Goal: Task Accomplishment & Management: Manage account settings

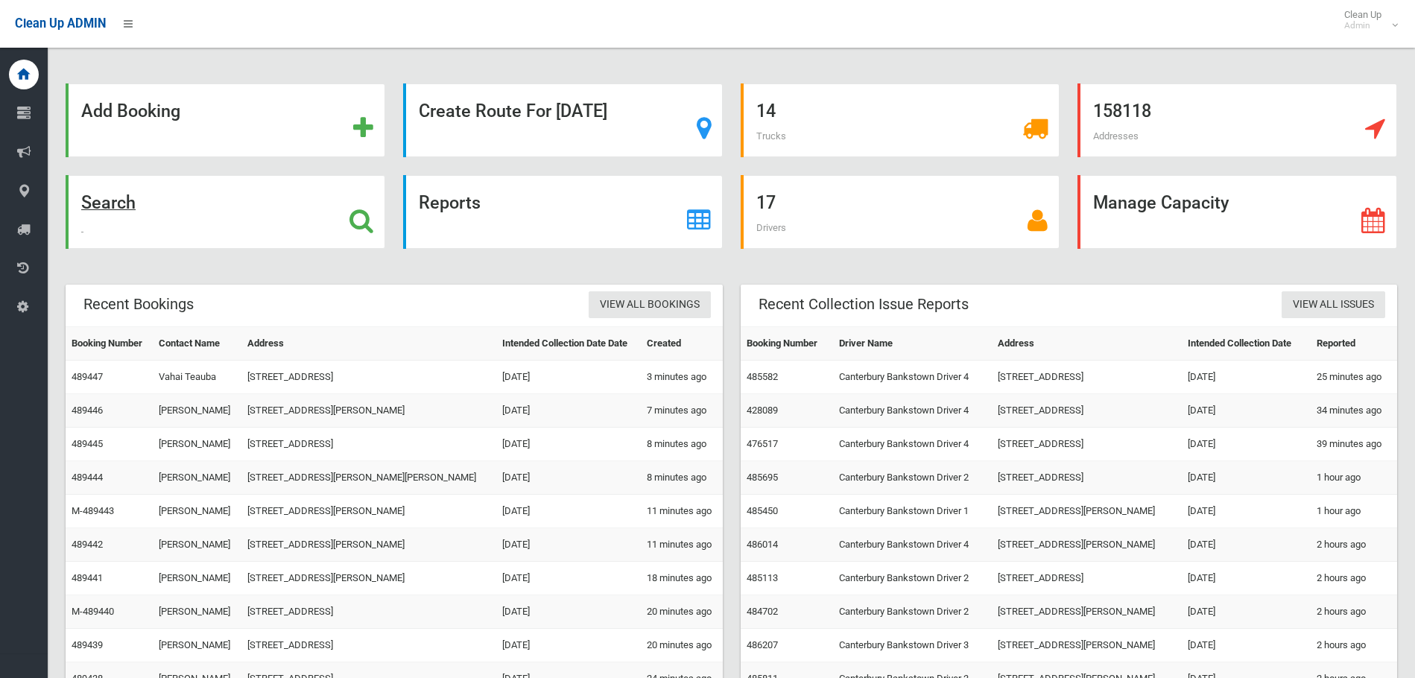
click at [124, 202] on strong "Search" at bounding box center [108, 202] width 54 height 21
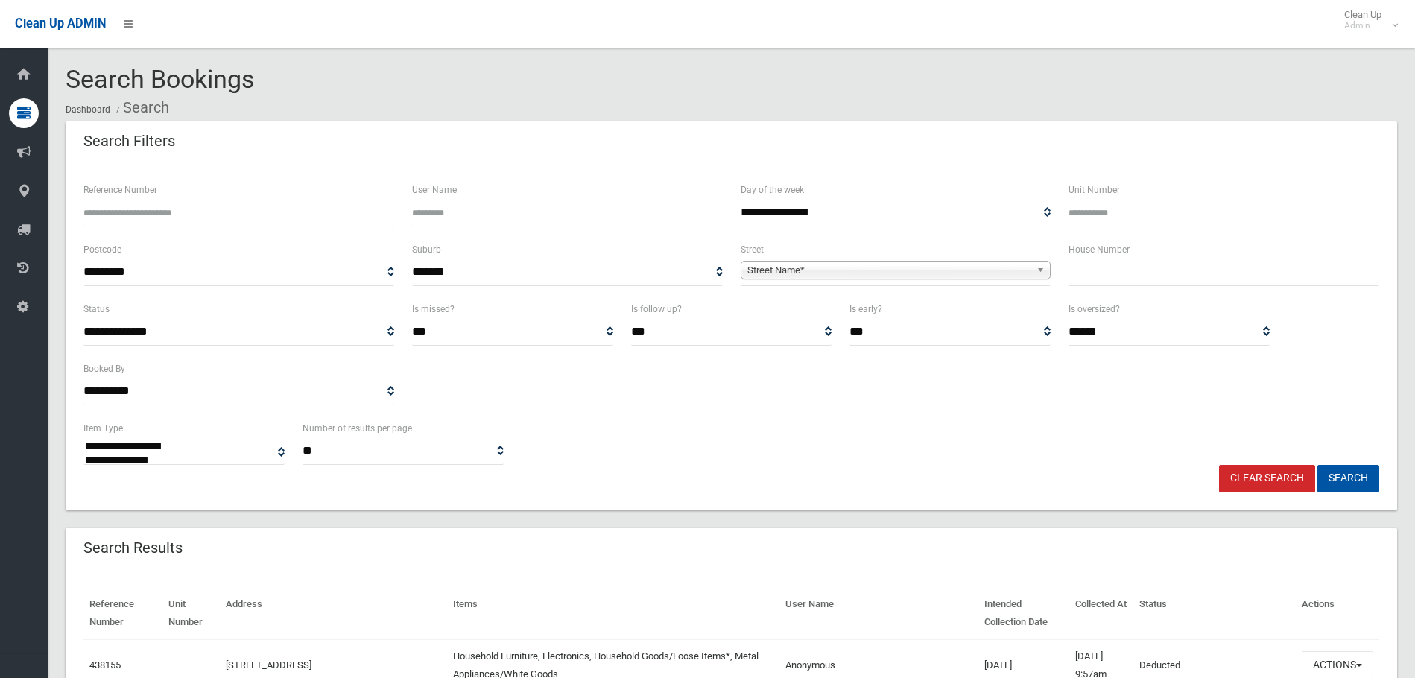
select select
click at [1179, 280] on input "text" at bounding box center [1224, 273] width 311 height 28
type input "*"
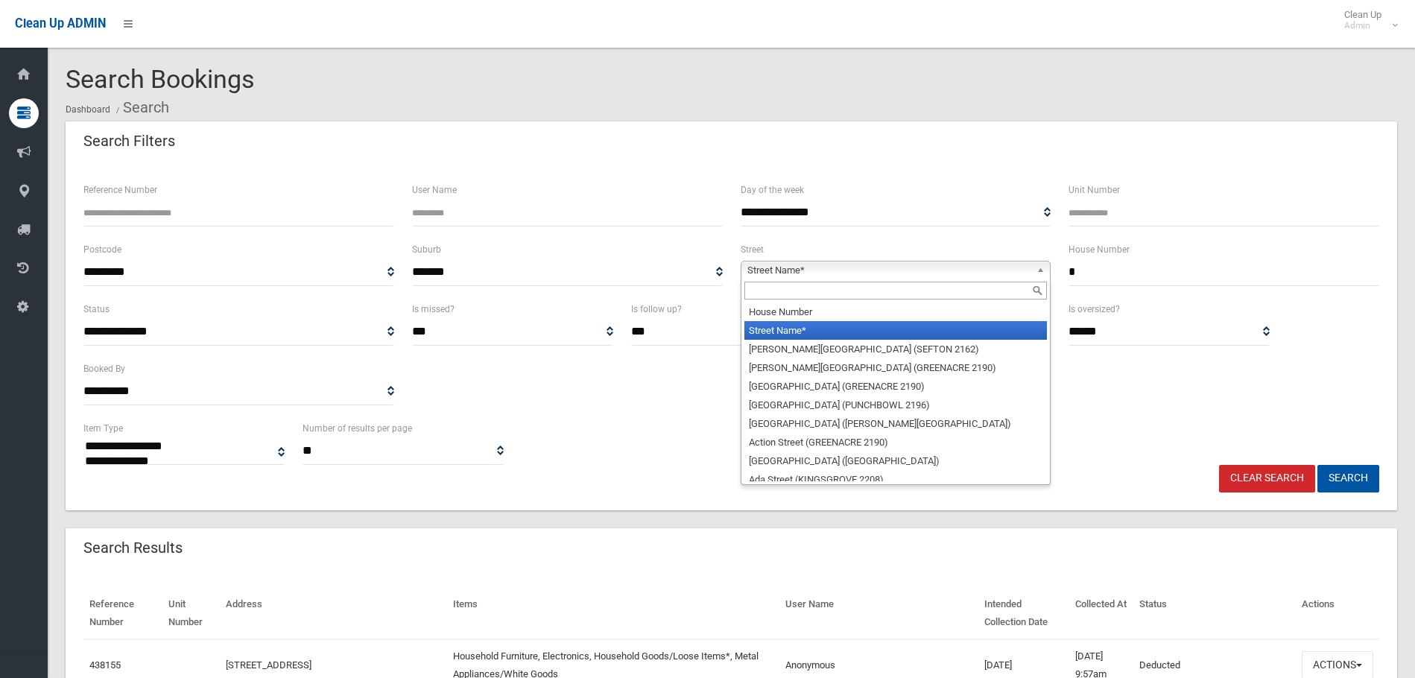
click at [792, 268] on span "Street Name*" at bounding box center [889, 271] width 284 height 18
click at [806, 282] on input "text" at bounding box center [895, 291] width 303 height 18
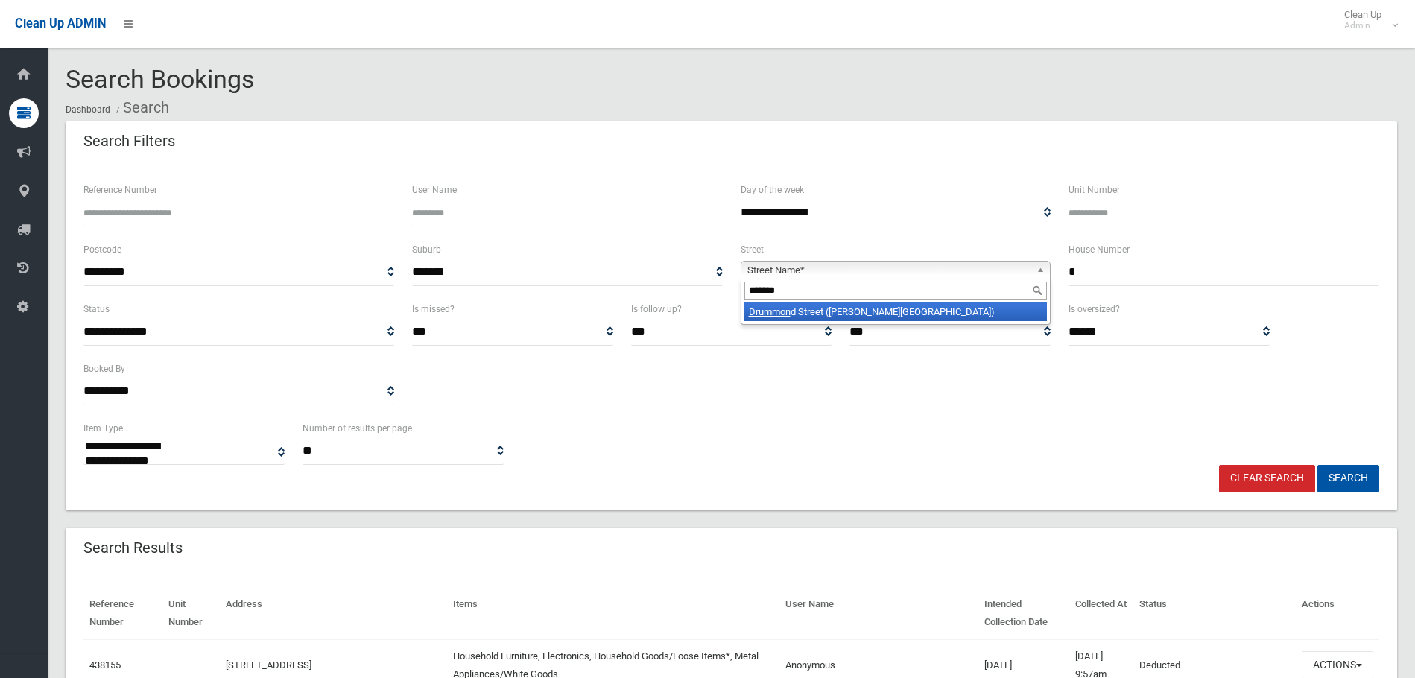
type input "*******"
click at [867, 311] on li "Drummon d Street (BELMORE 2192)" at bounding box center [895, 312] width 303 height 19
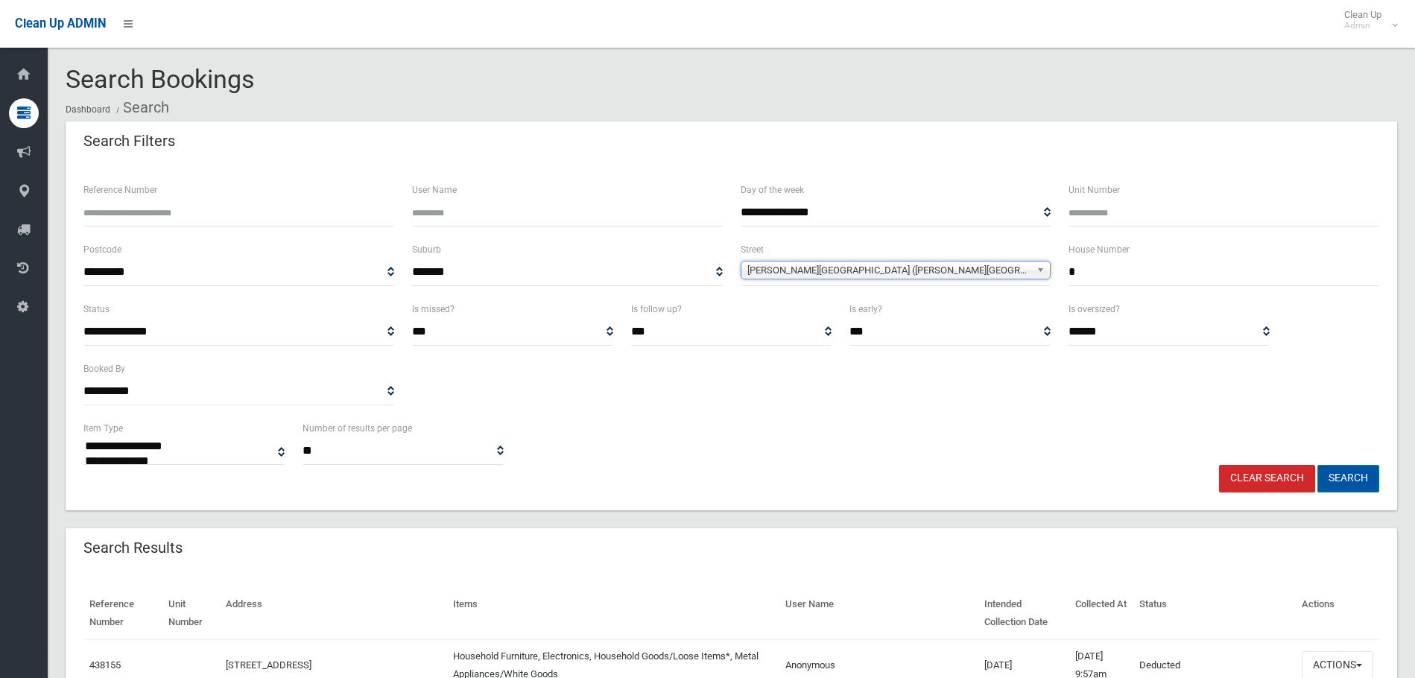
click at [1367, 477] on button "Search" at bounding box center [1348, 479] width 62 height 28
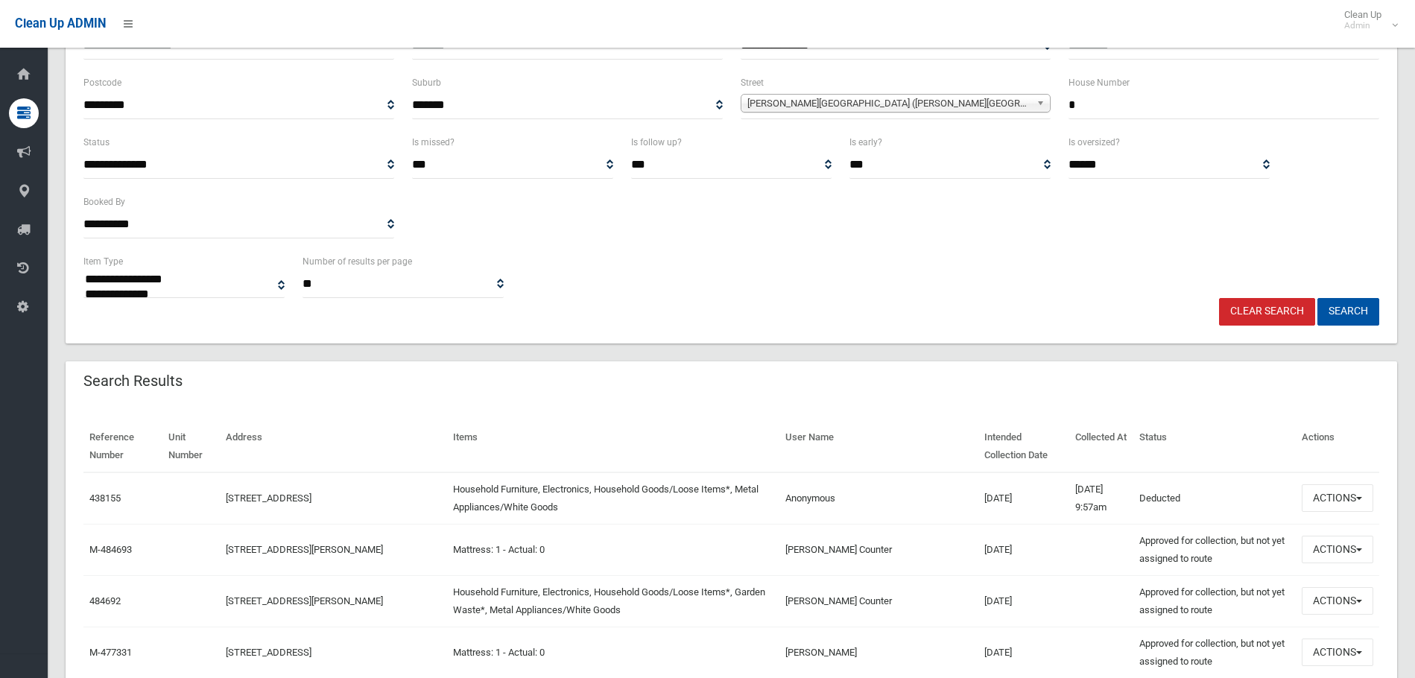
scroll to position [298, 0]
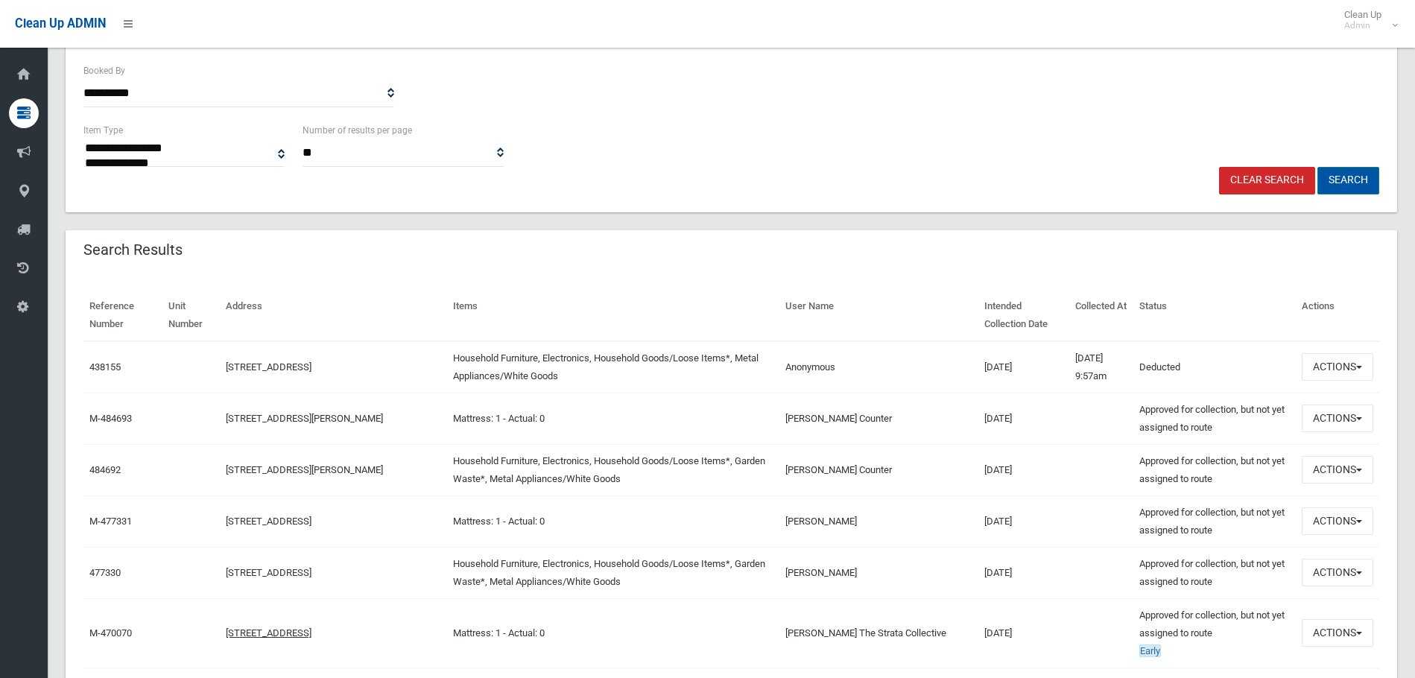
click at [1366, 177] on button "Search" at bounding box center [1348, 181] width 62 height 28
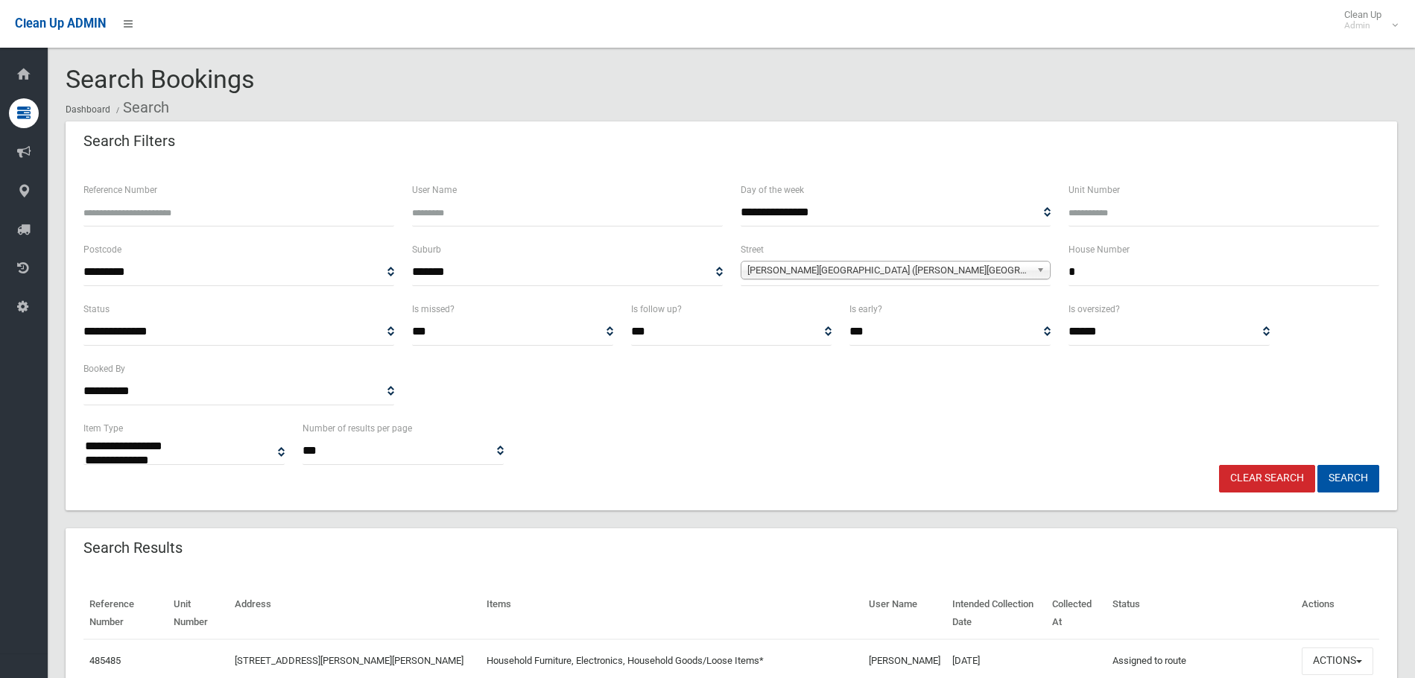
select select
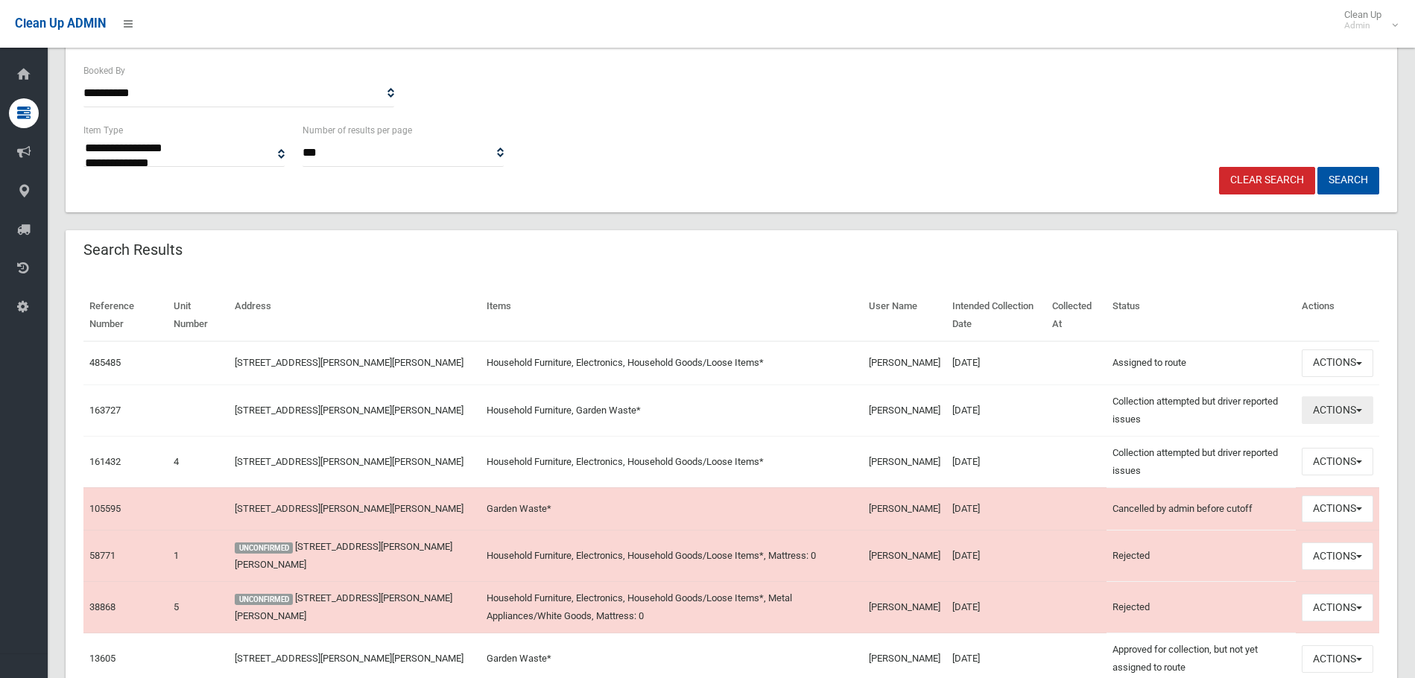
click at [1335, 424] on button "Actions" at bounding box center [1338, 410] width 72 height 28
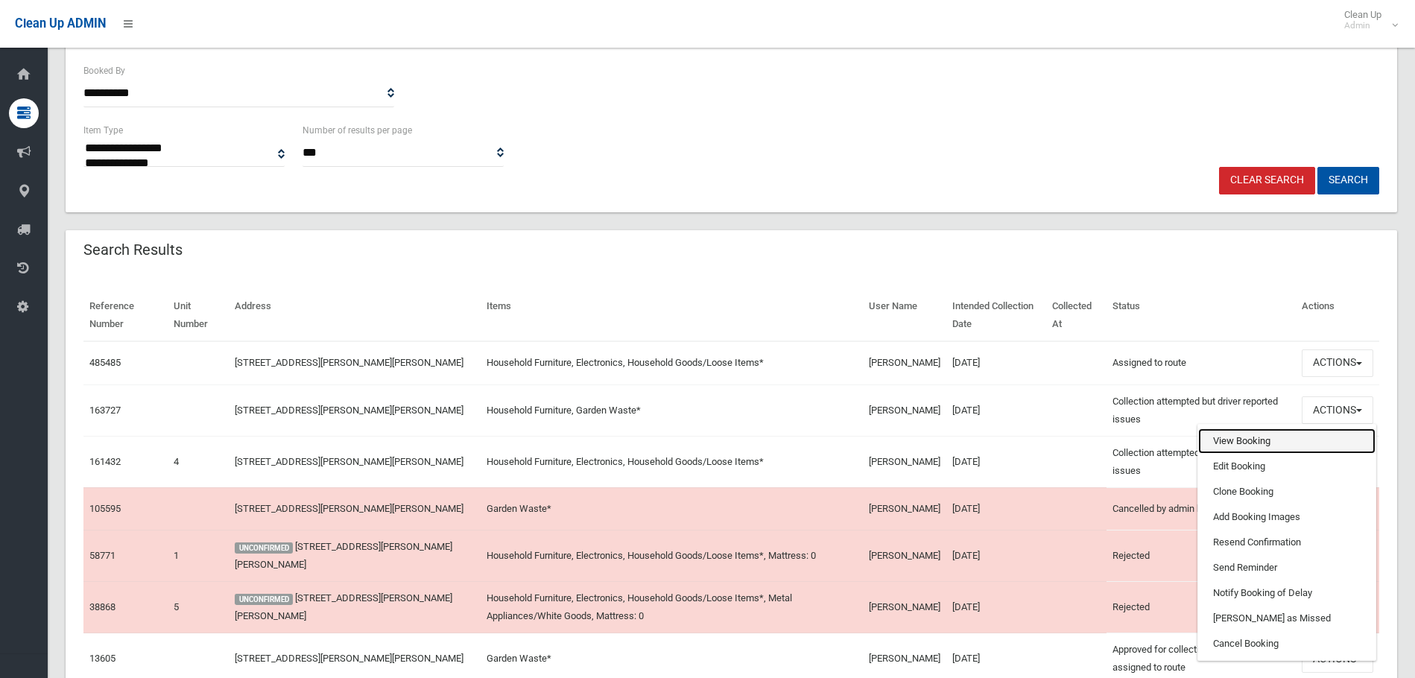
click at [1241, 454] on link "View Booking" at bounding box center [1286, 440] width 177 height 25
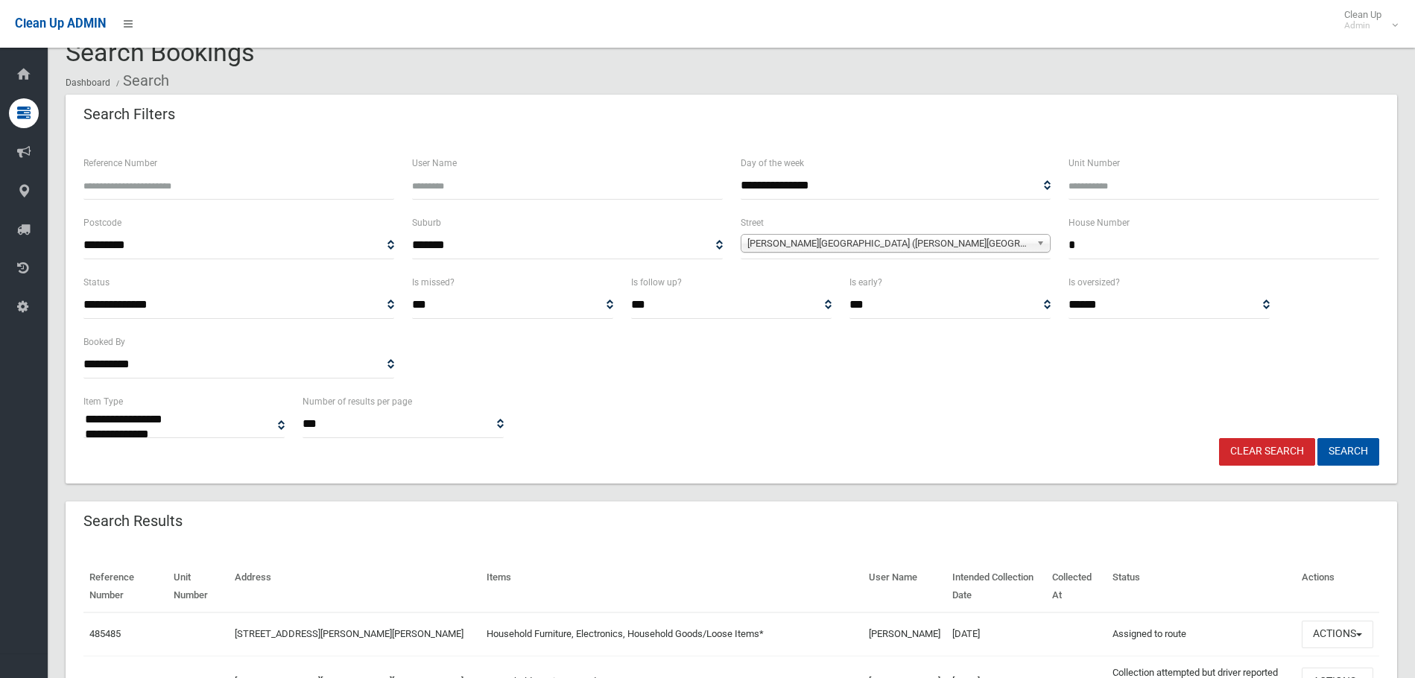
scroll to position [0, 0]
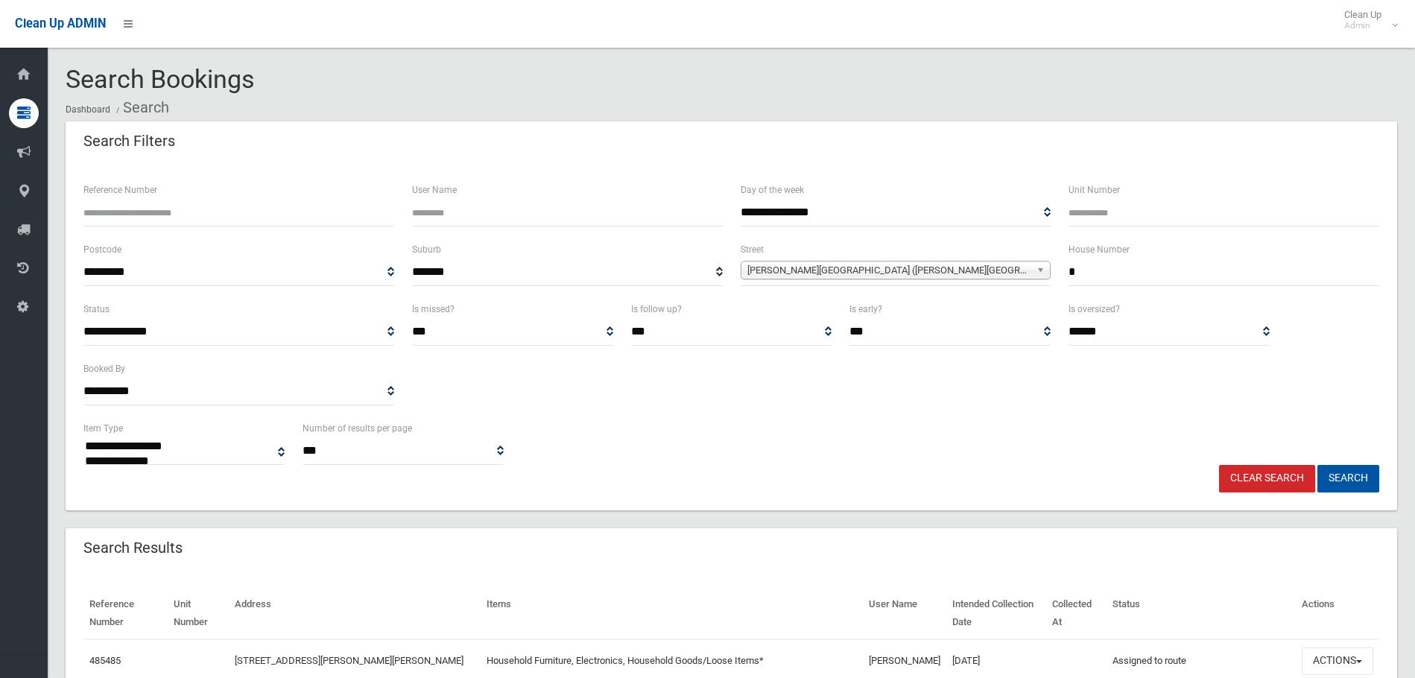
drag, startPoint x: 1180, startPoint y: 271, endPoint x: 948, endPoint y: 269, distance: 232.5
click at [944, 269] on div "**********" at bounding box center [732, 271] width 1314 height 60
click at [1317, 465] on button "Search" at bounding box center [1348, 479] width 62 height 28
click at [1345, 475] on button "Search" at bounding box center [1348, 479] width 62 height 28
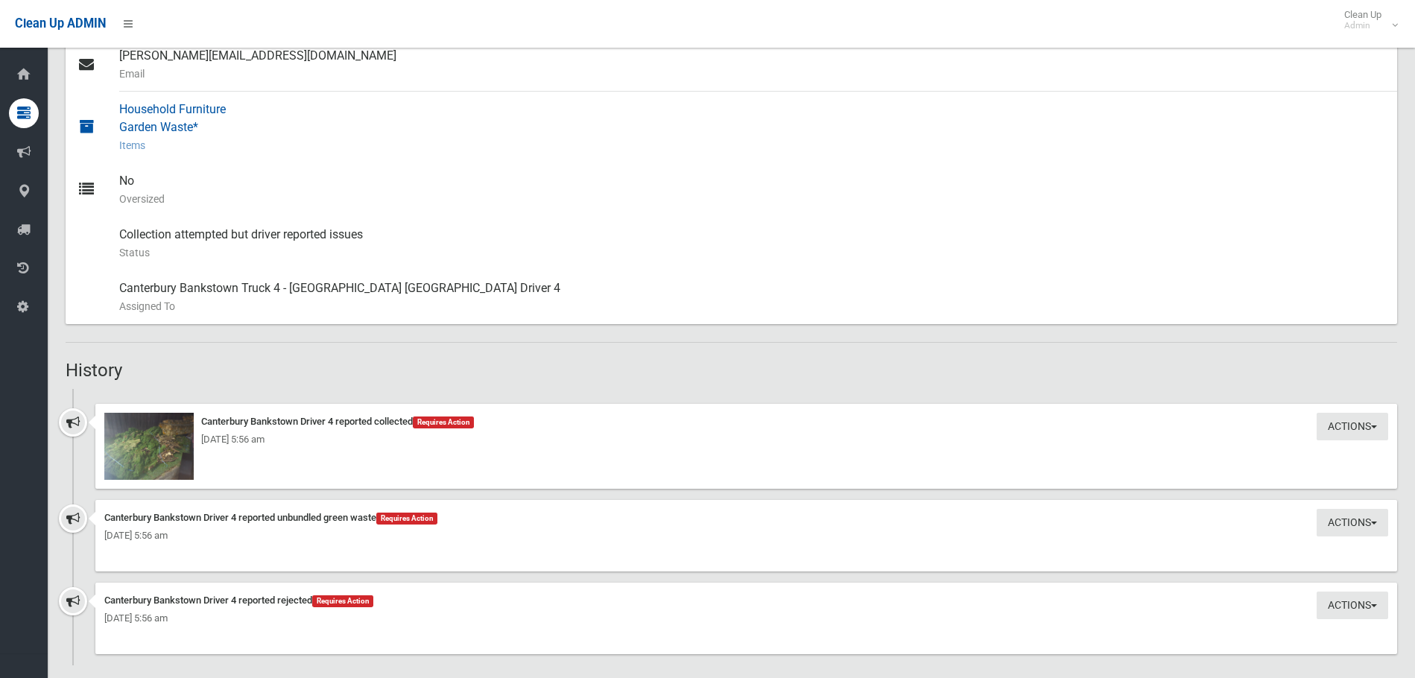
scroll to position [651, 0]
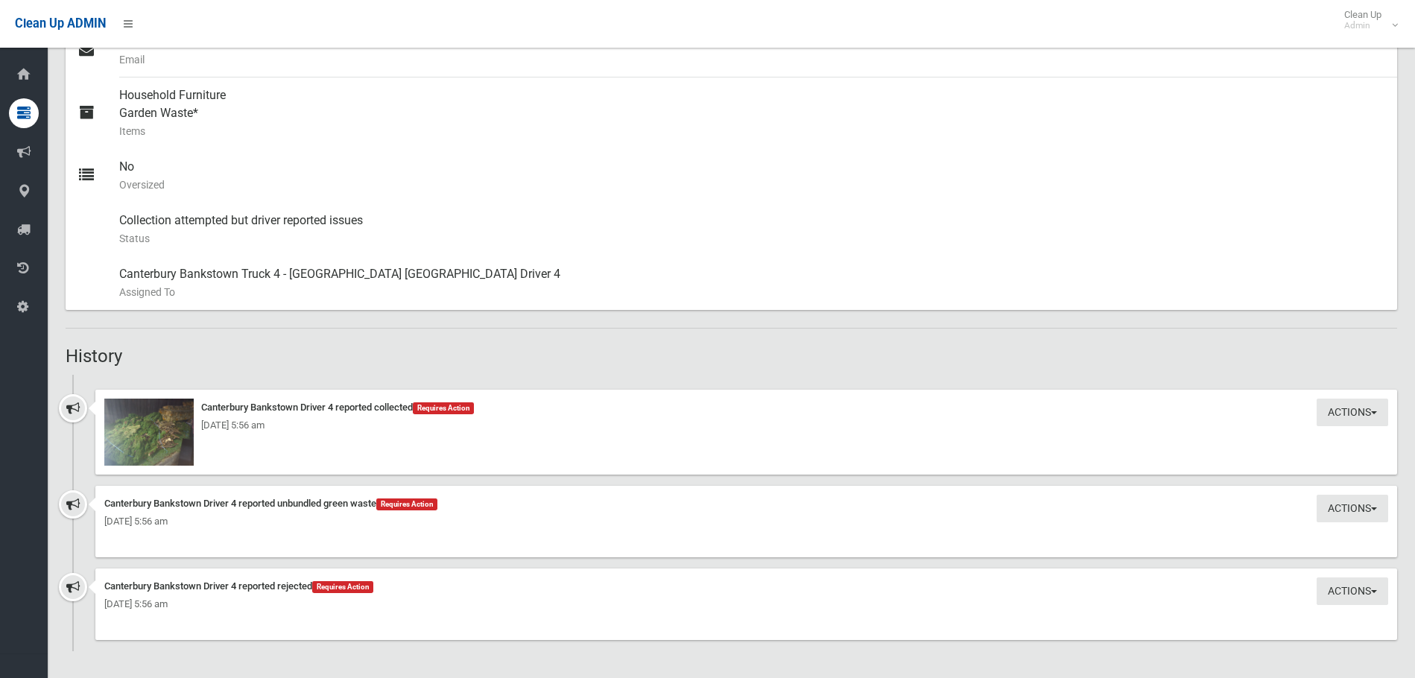
click at [177, 432] on div "Wednesday 16th June 2021 - 5:56 am" at bounding box center [746, 426] width 1284 height 18
click at [159, 439] on img at bounding box center [148, 432] width 89 height 67
click at [160, 438] on img at bounding box center [148, 432] width 89 height 67
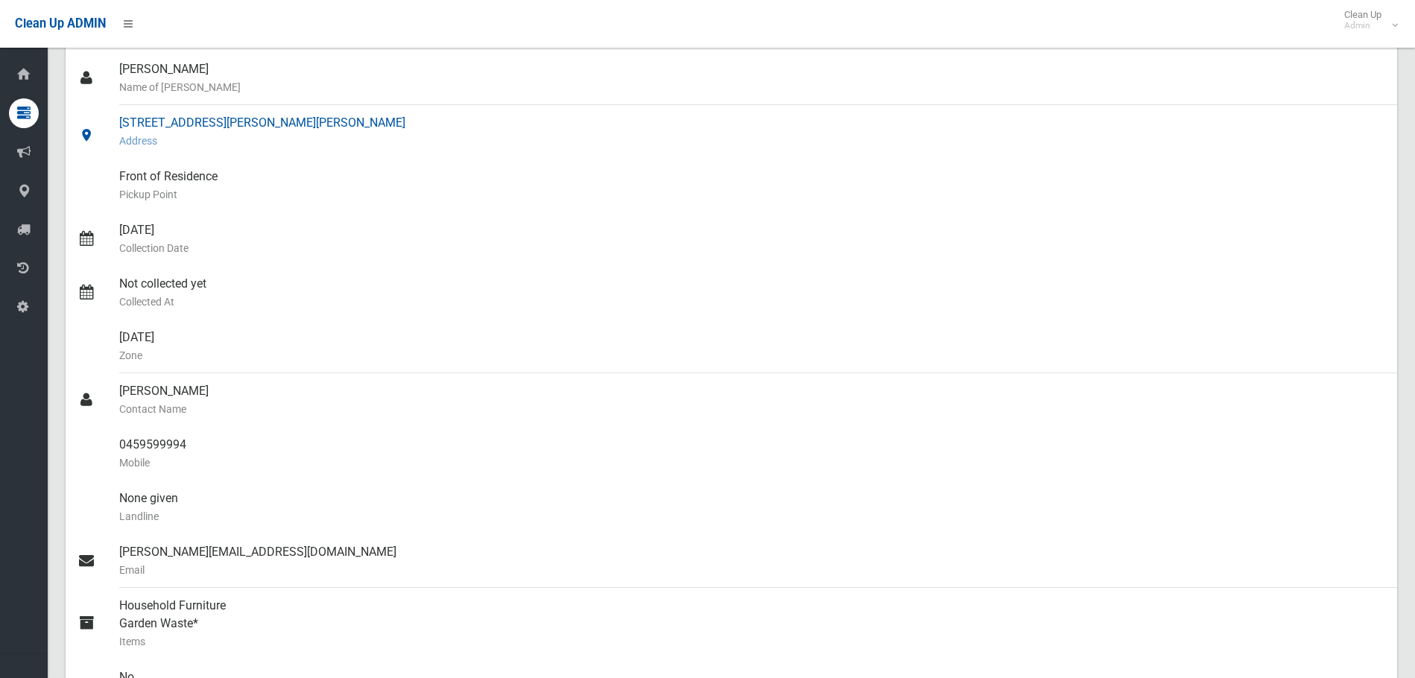
scroll to position [0, 0]
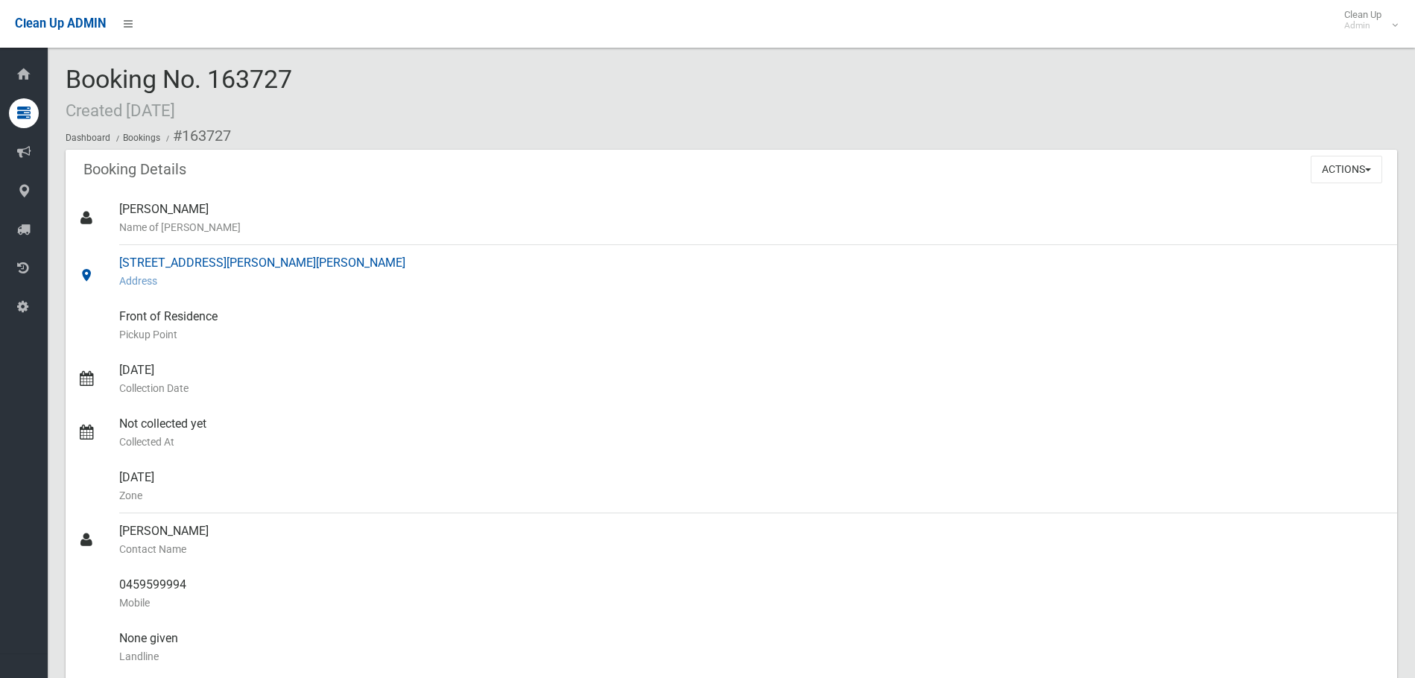
drag, startPoint x: 360, startPoint y: 257, endPoint x: 120, endPoint y: 259, distance: 240.0
click at [120, 259] on div "1 Drummond Street, BELMORE NSW 2192 Address" at bounding box center [752, 272] width 1266 height 54
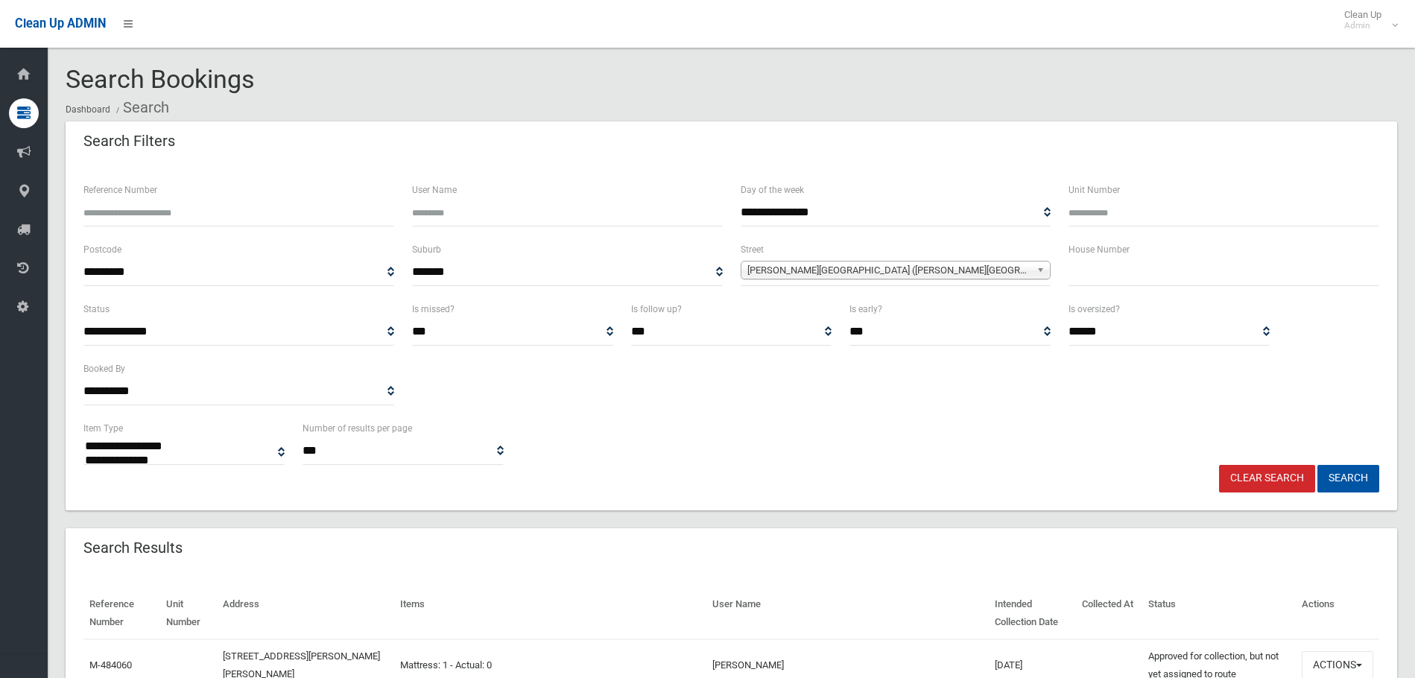
select select
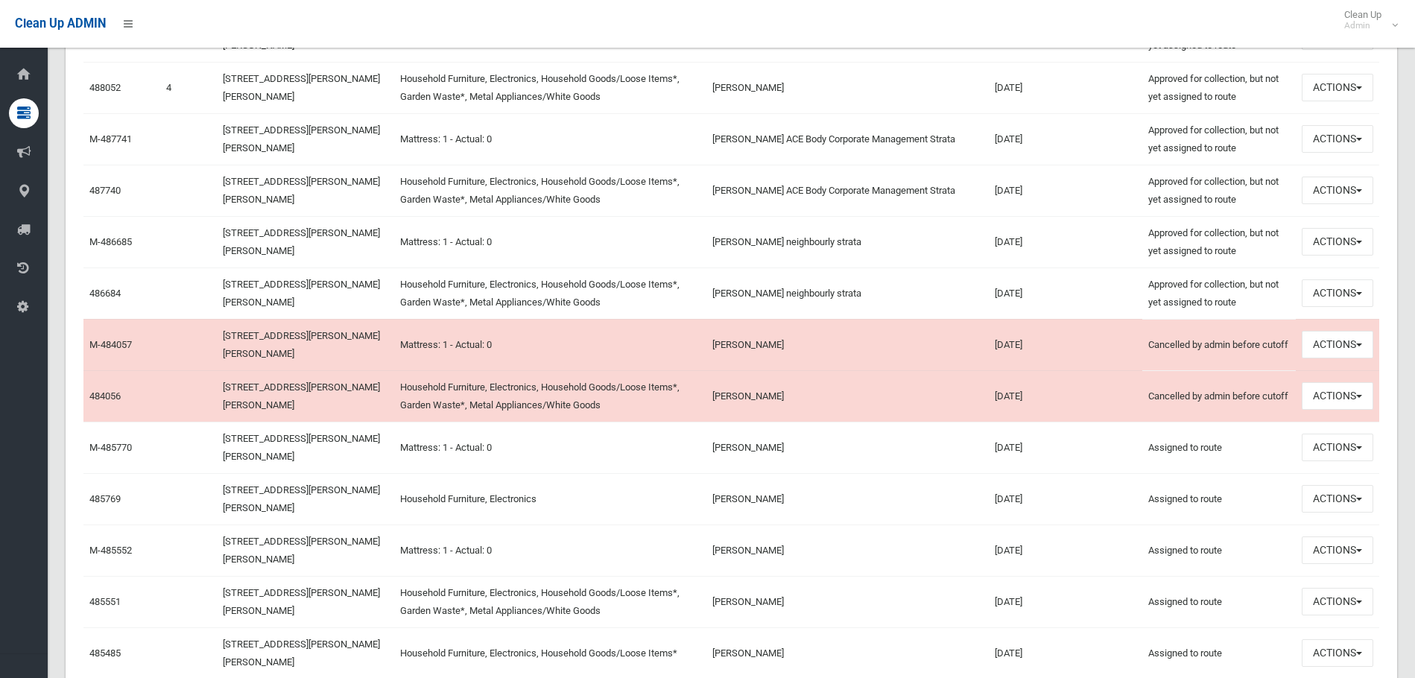
scroll to position [745, 0]
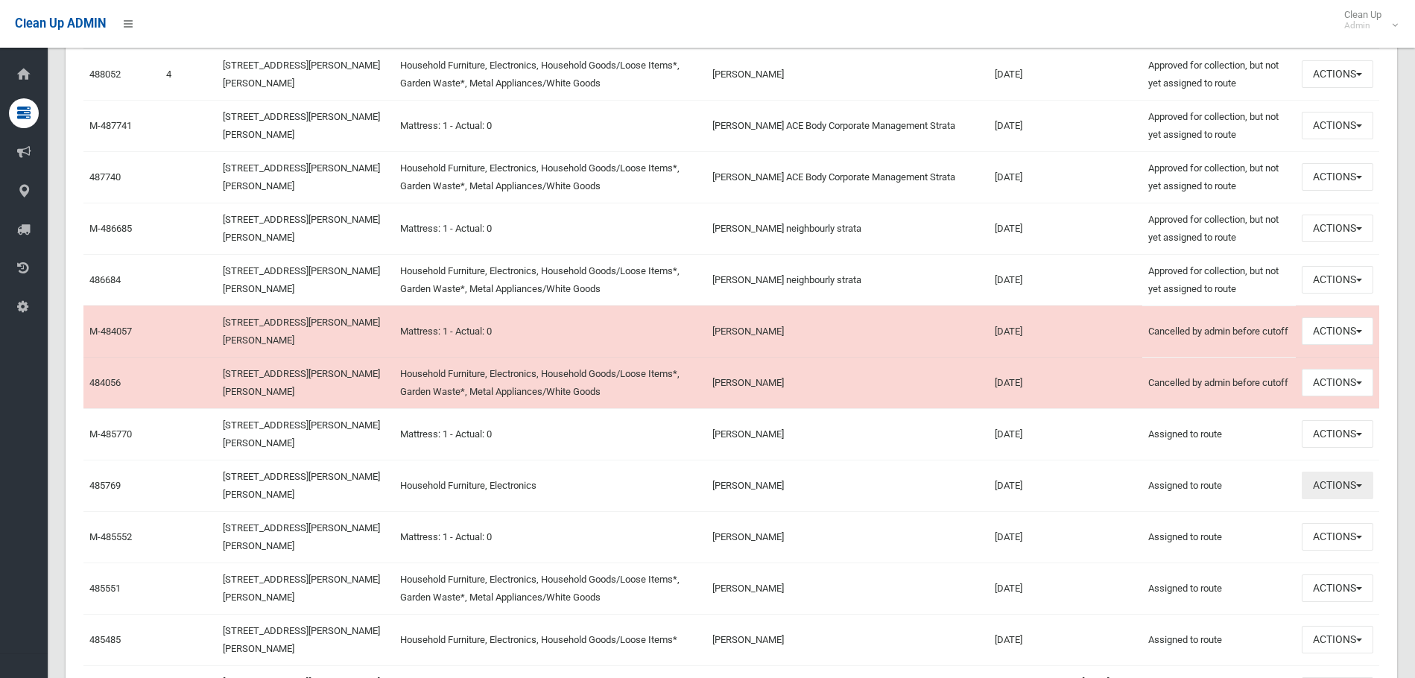
click at [1326, 490] on button "Actions" at bounding box center [1338, 486] width 72 height 28
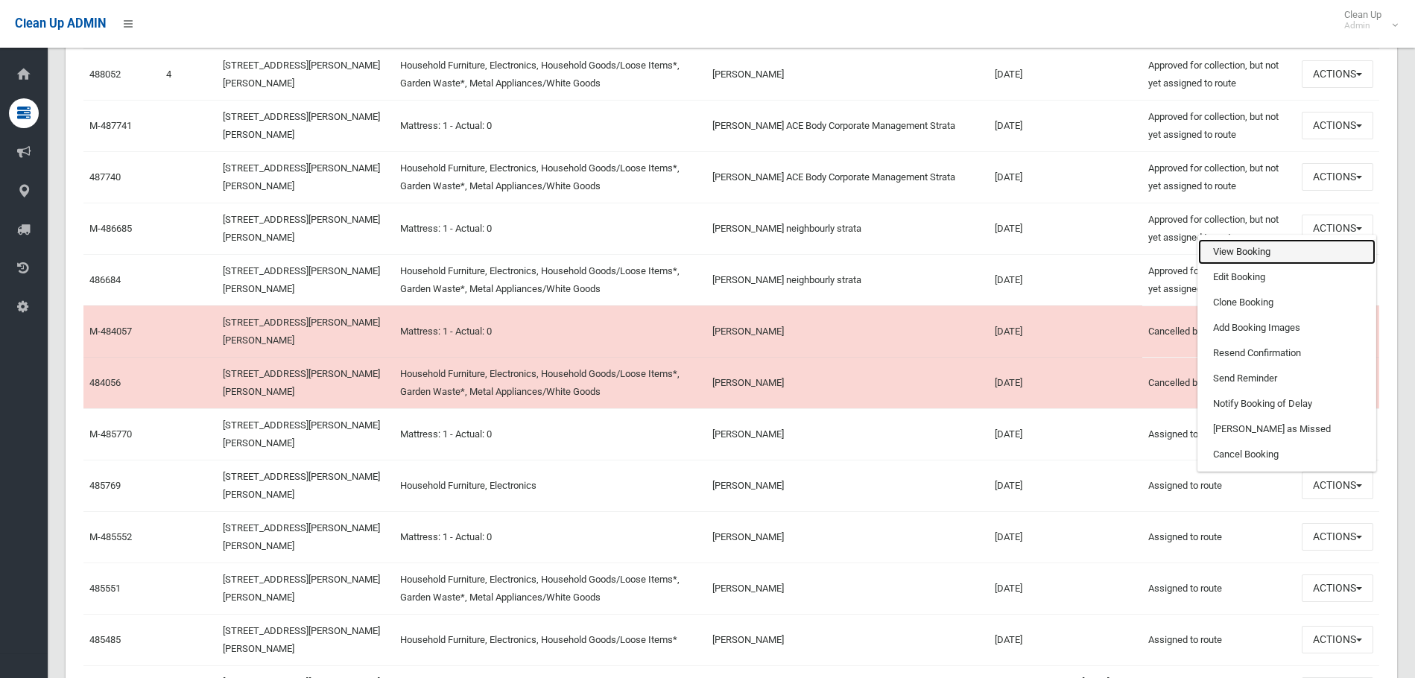
click at [1214, 246] on link "View Booking" at bounding box center [1286, 251] width 177 height 25
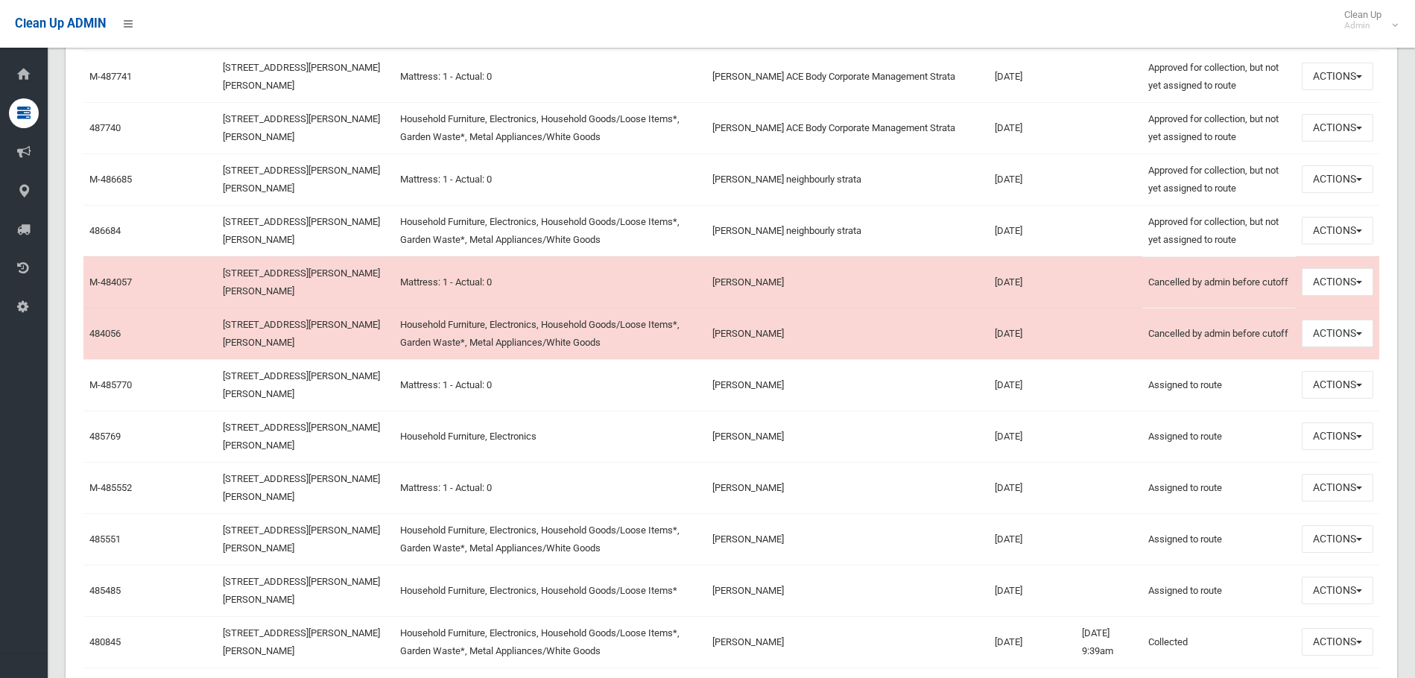
scroll to position [820, 0]
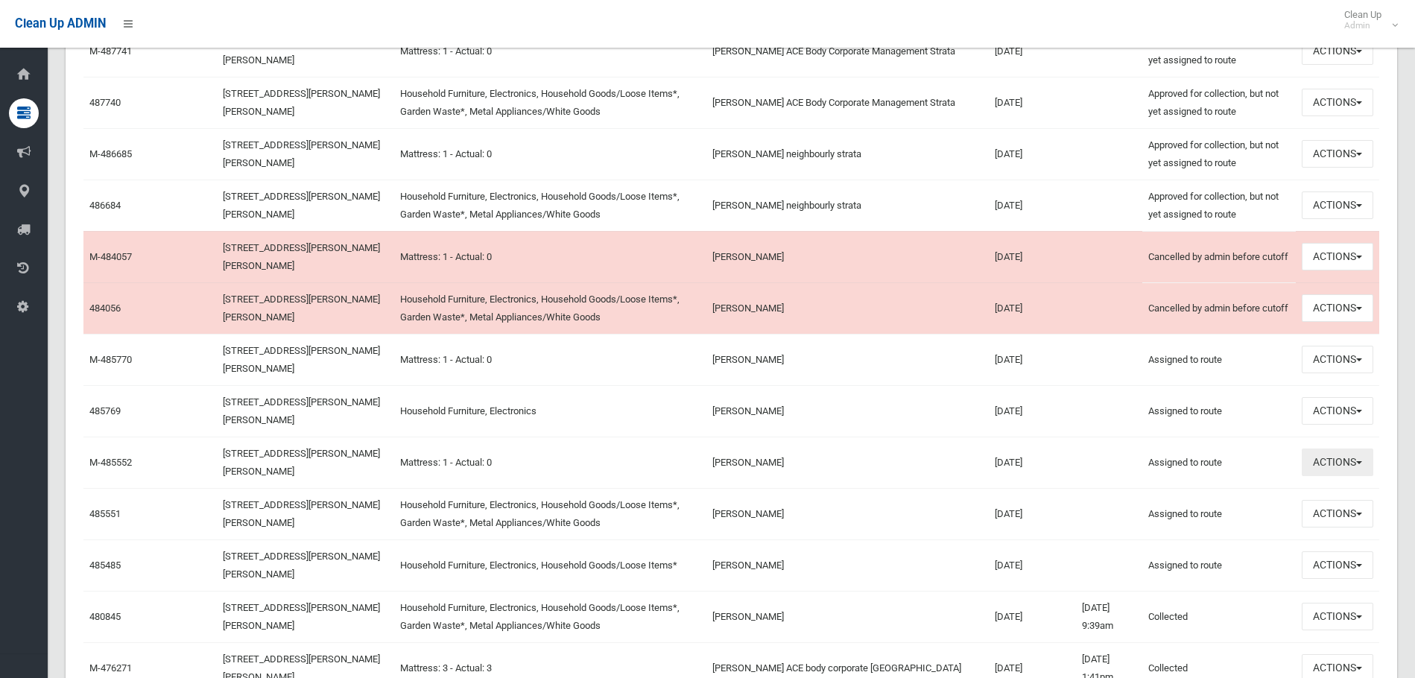
click at [1347, 458] on button "Actions" at bounding box center [1338, 463] width 72 height 28
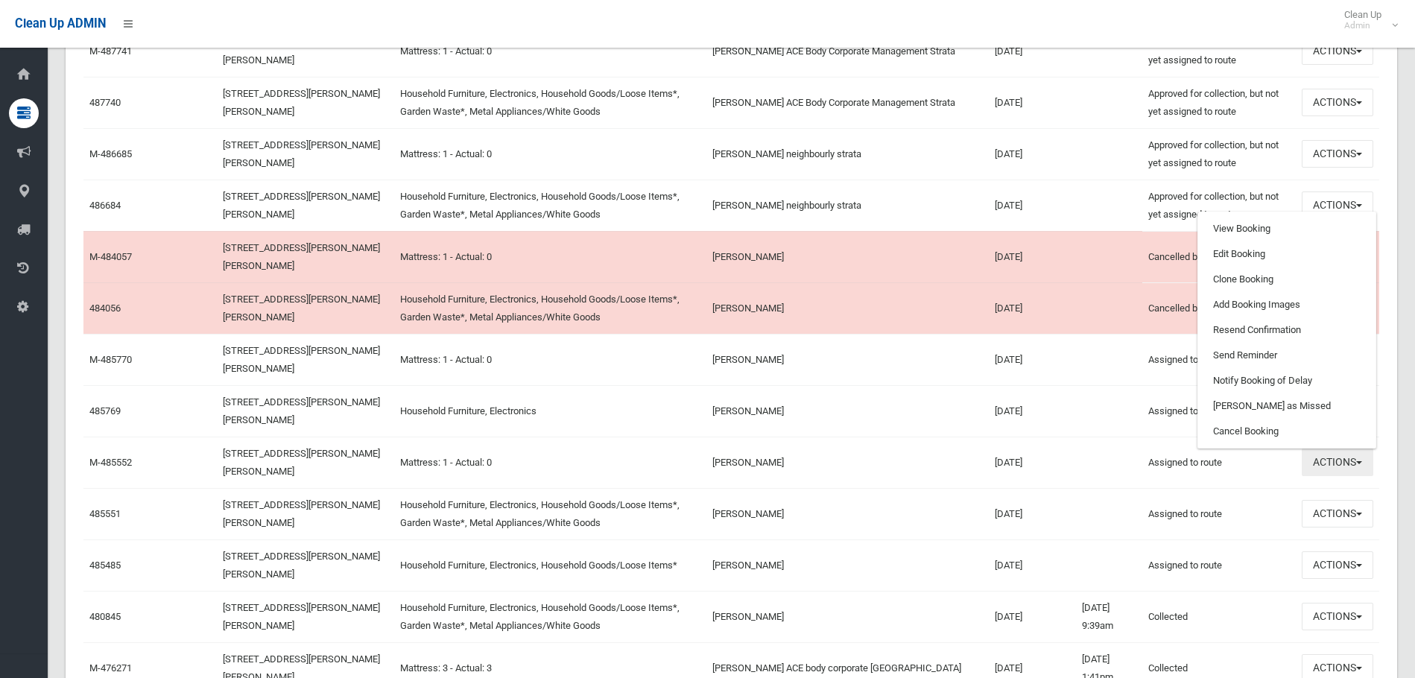
click at [1347, 459] on button "Actions" at bounding box center [1338, 463] width 72 height 28
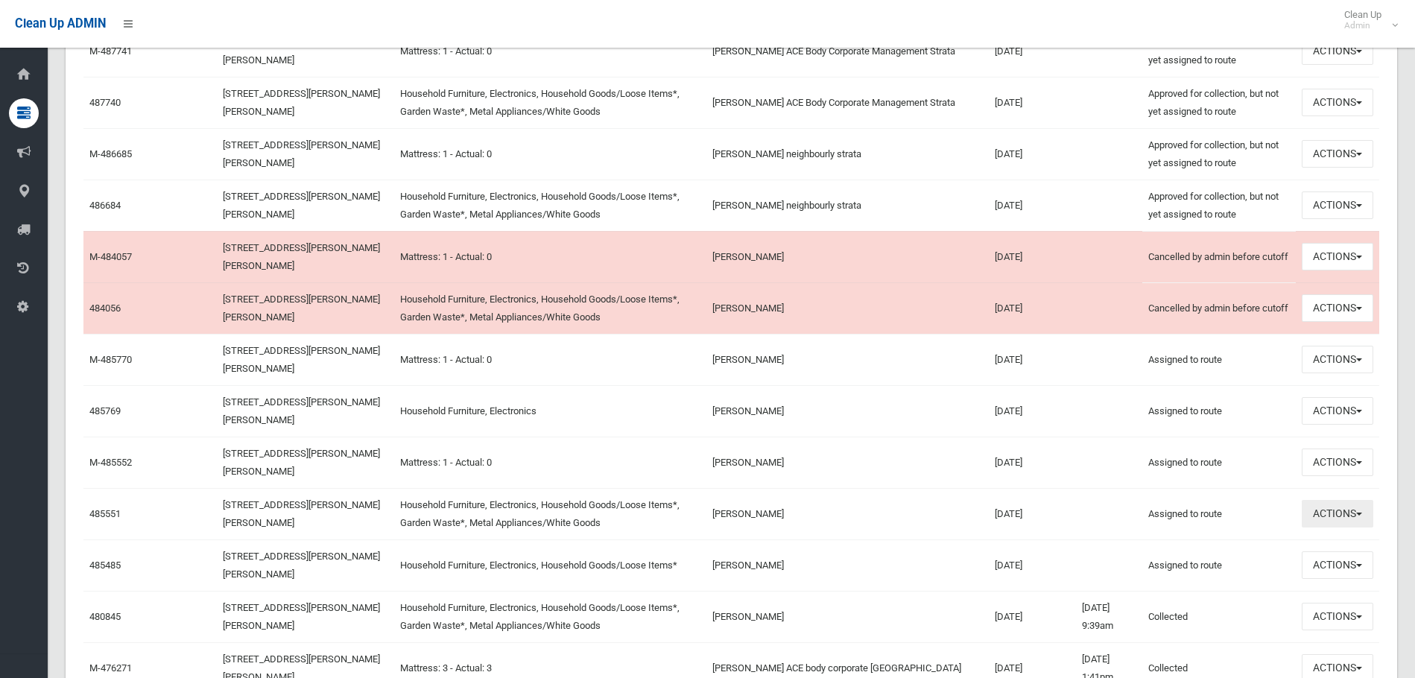
click at [1334, 519] on button "Actions" at bounding box center [1338, 514] width 72 height 28
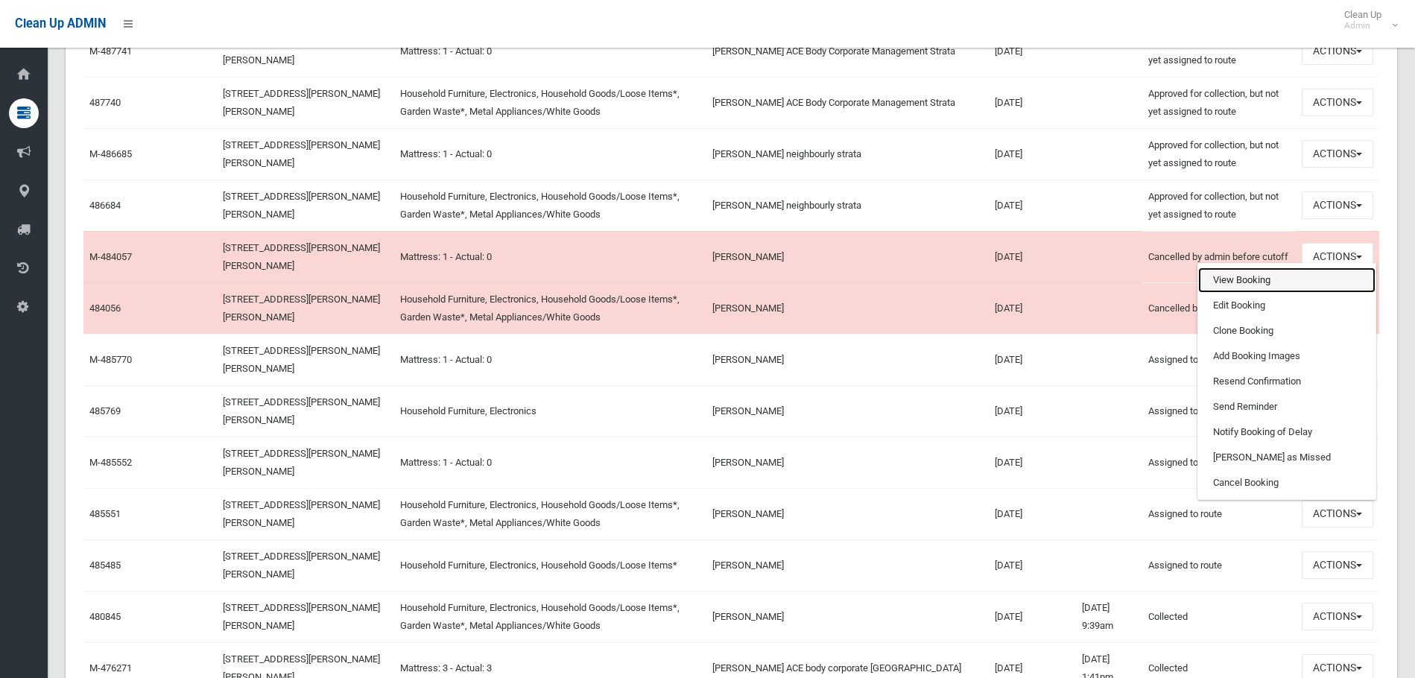
click at [1254, 282] on link "View Booking" at bounding box center [1286, 280] width 177 height 25
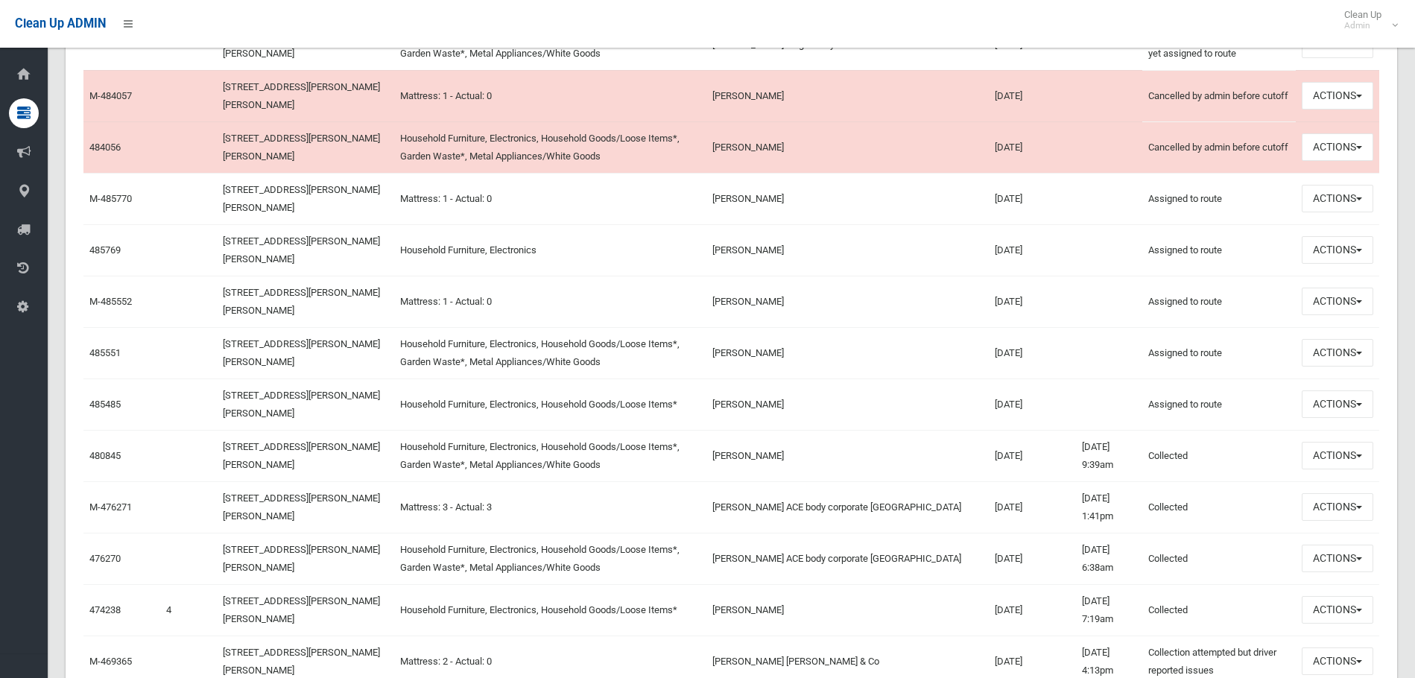
scroll to position [969, 0]
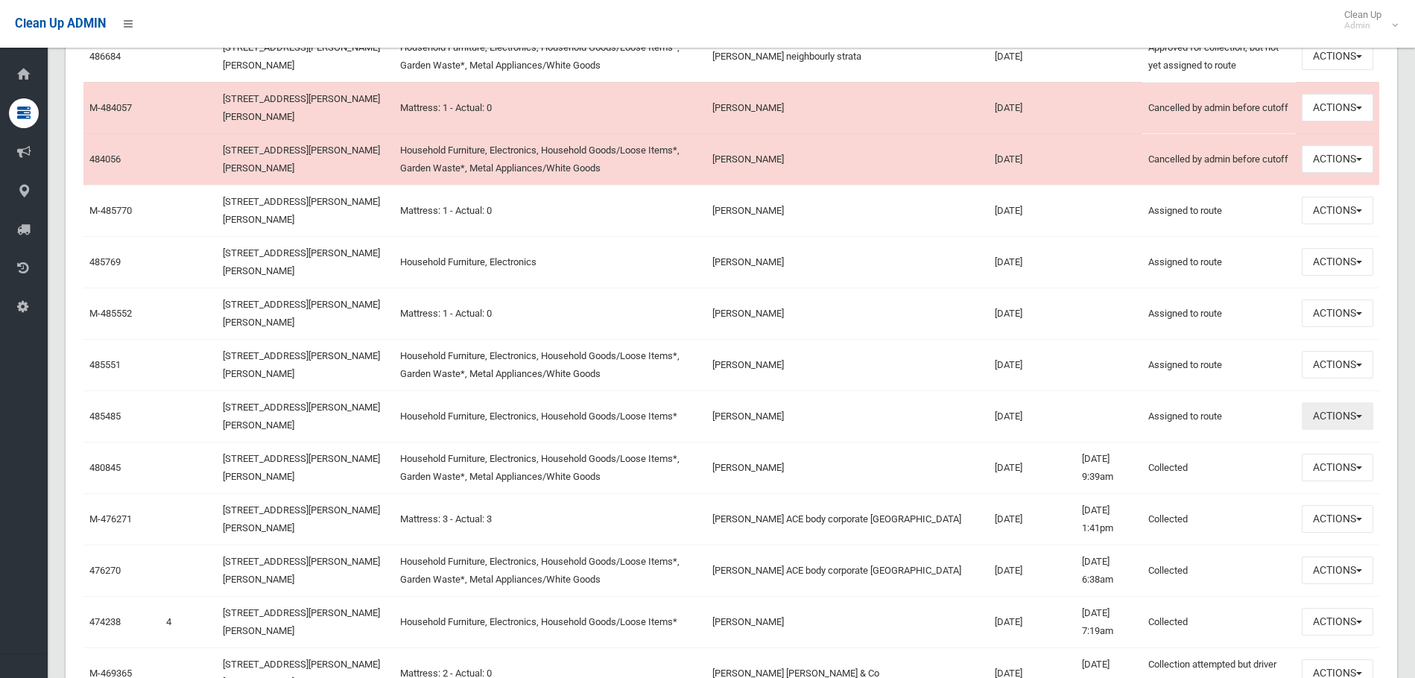
click at [1326, 423] on button "Actions" at bounding box center [1338, 416] width 72 height 28
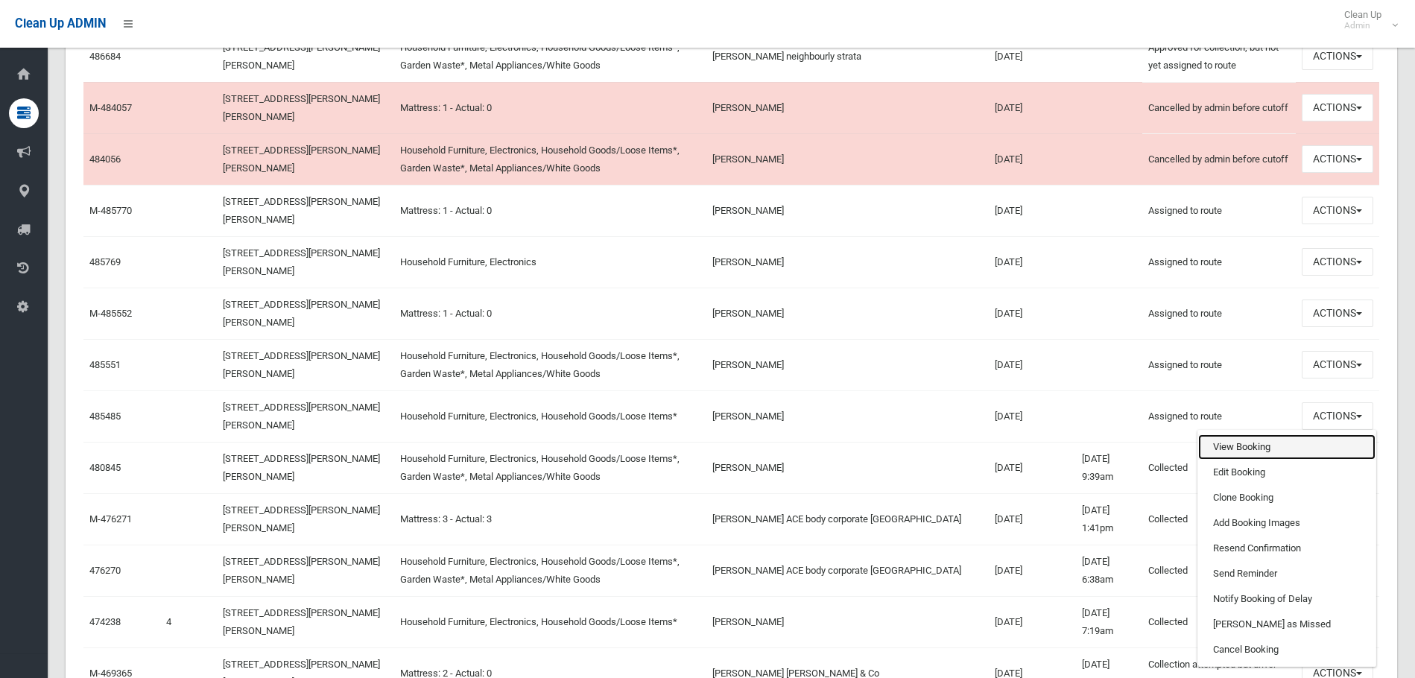
click at [1279, 441] on link "View Booking" at bounding box center [1286, 446] width 177 height 25
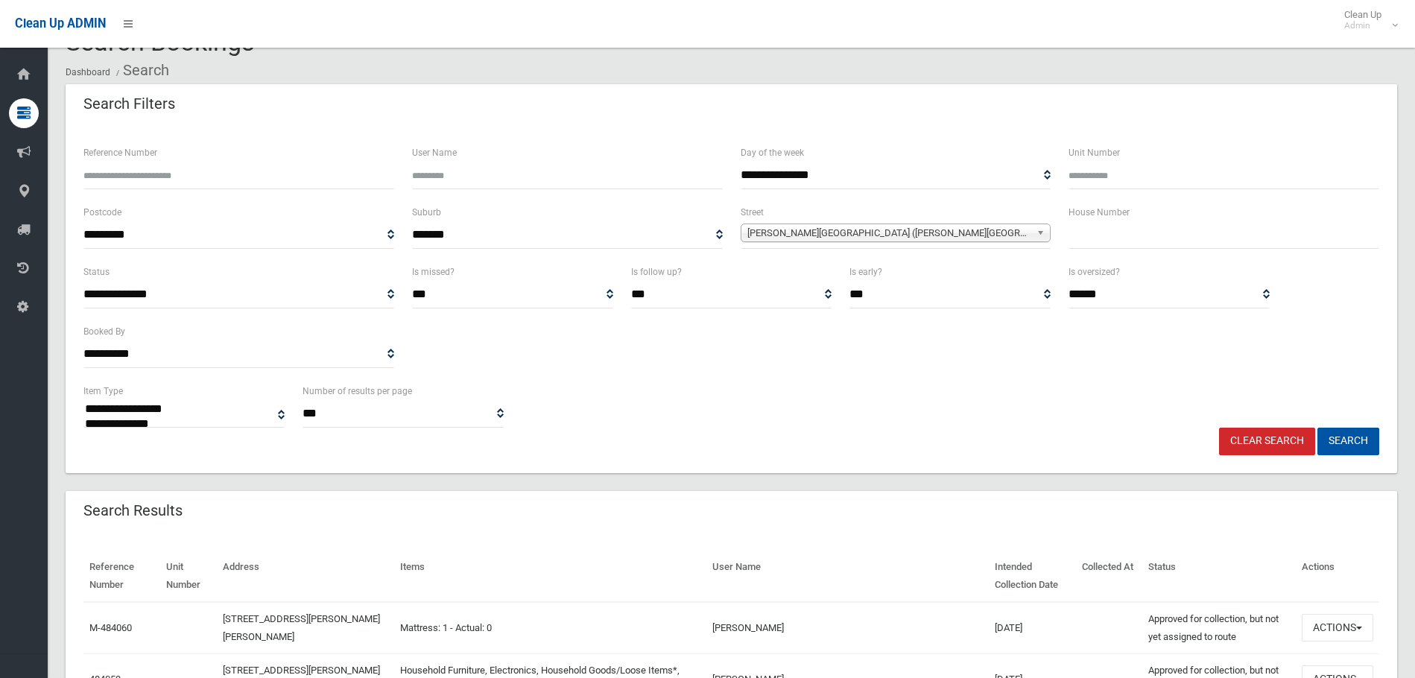
scroll to position [0, 0]
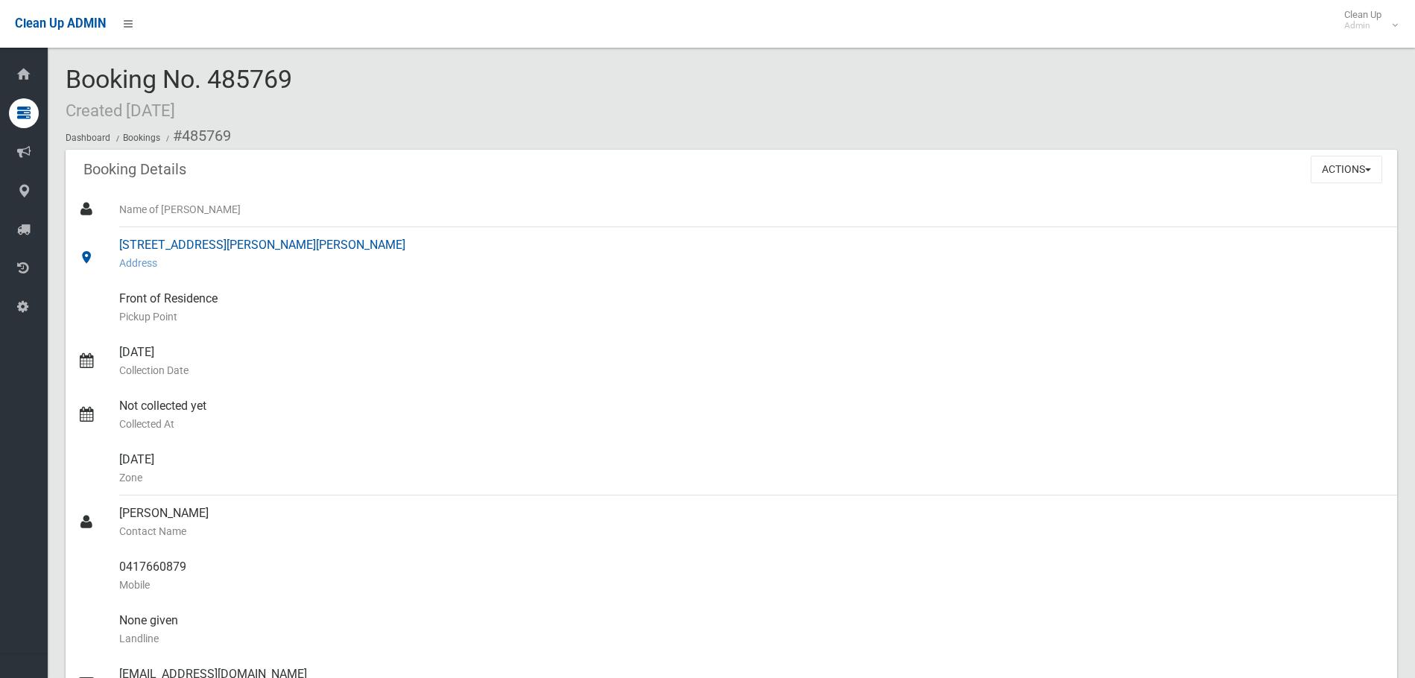
drag, startPoint x: 365, startPoint y: 245, endPoint x: 115, endPoint y: 238, distance: 250.5
click at [115, 238] on link "5 Drummond Street, BELMORE NSW 2192 Address" at bounding box center [732, 254] width 1332 height 54
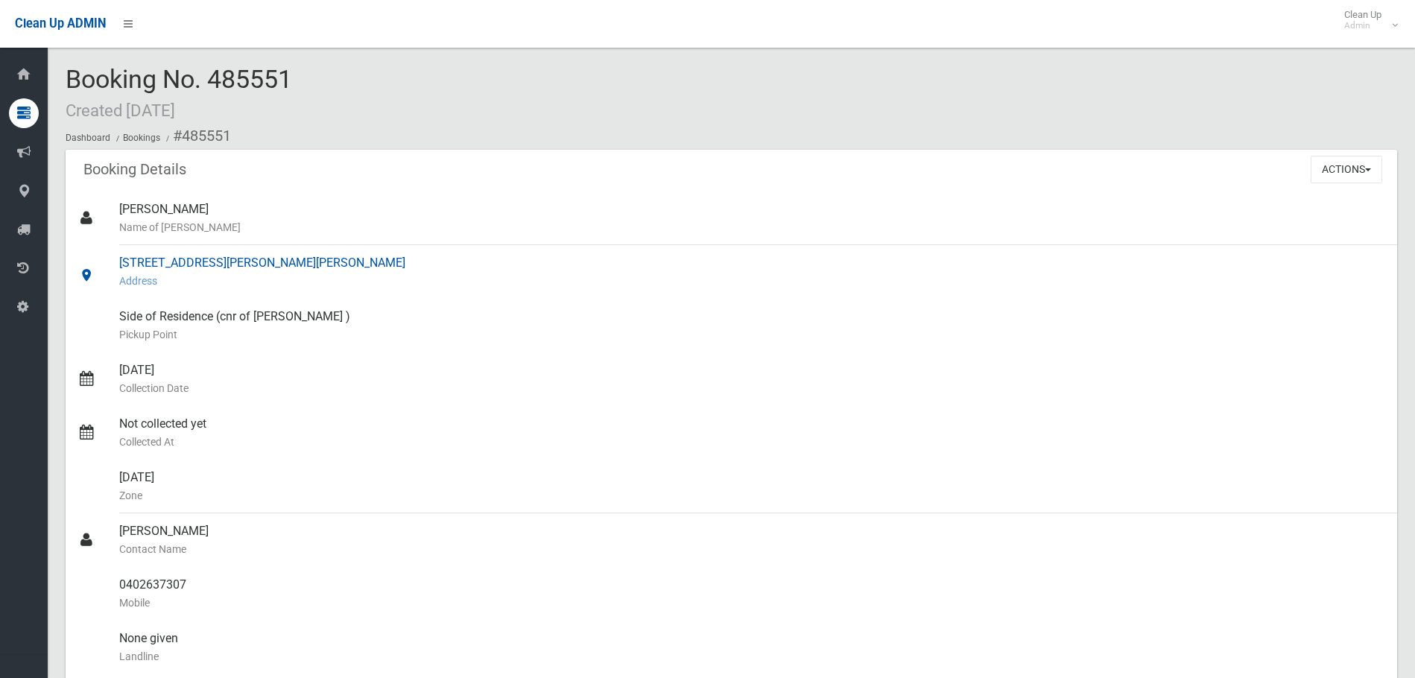
drag, startPoint x: 381, startPoint y: 260, endPoint x: 124, endPoint y: 256, distance: 256.4
click at [119, 257] on div "[STREET_ADDRESS][PERSON_NAME][PERSON_NAME] Address" at bounding box center [752, 272] width 1266 height 54
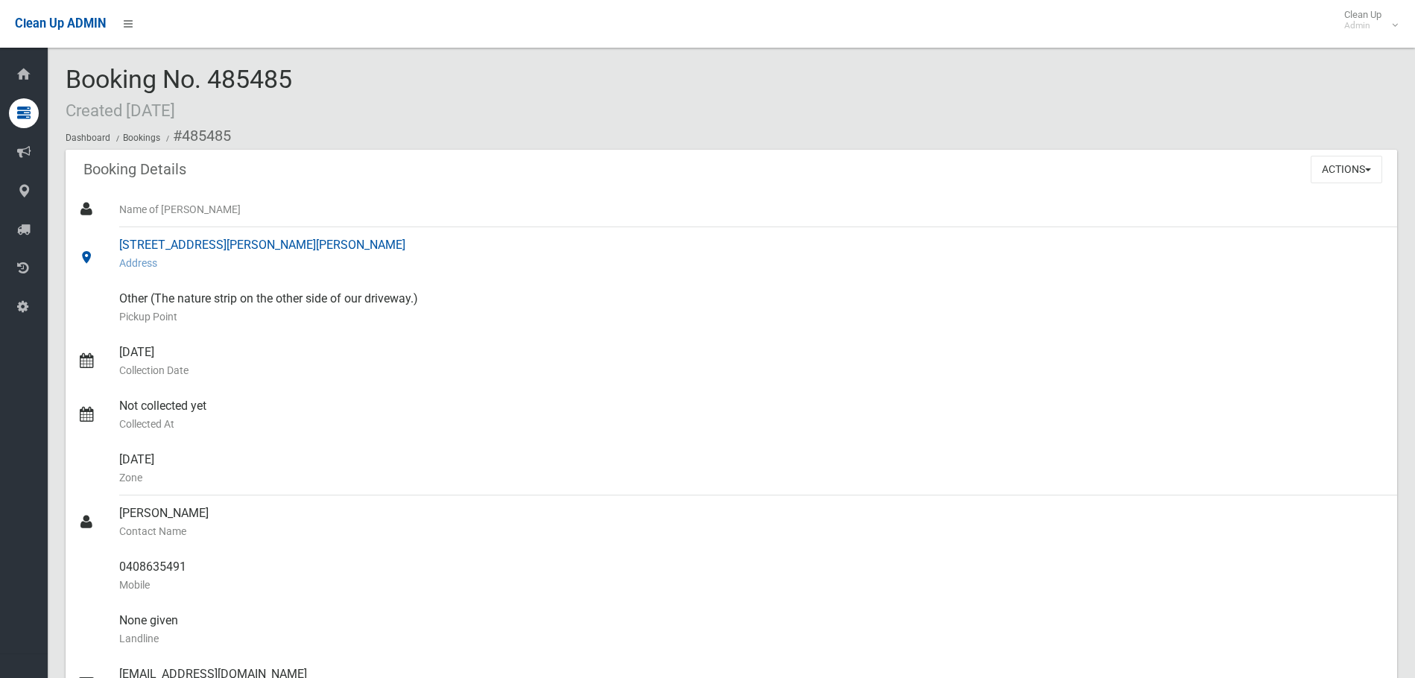
drag, startPoint x: 225, startPoint y: 244, endPoint x: 121, endPoint y: 239, distance: 103.7
click at [121, 239] on div "[STREET_ADDRESS][PERSON_NAME][PERSON_NAME] Address" at bounding box center [752, 254] width 1266 height 54
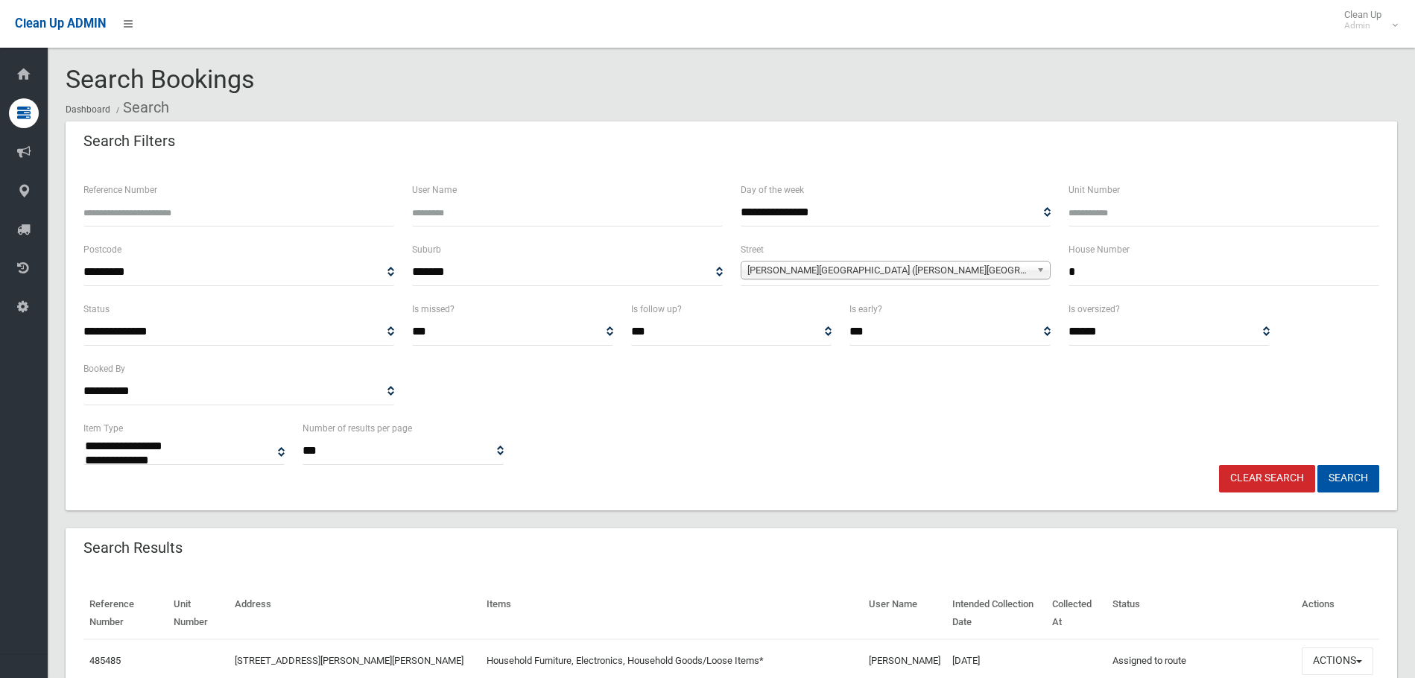
select select
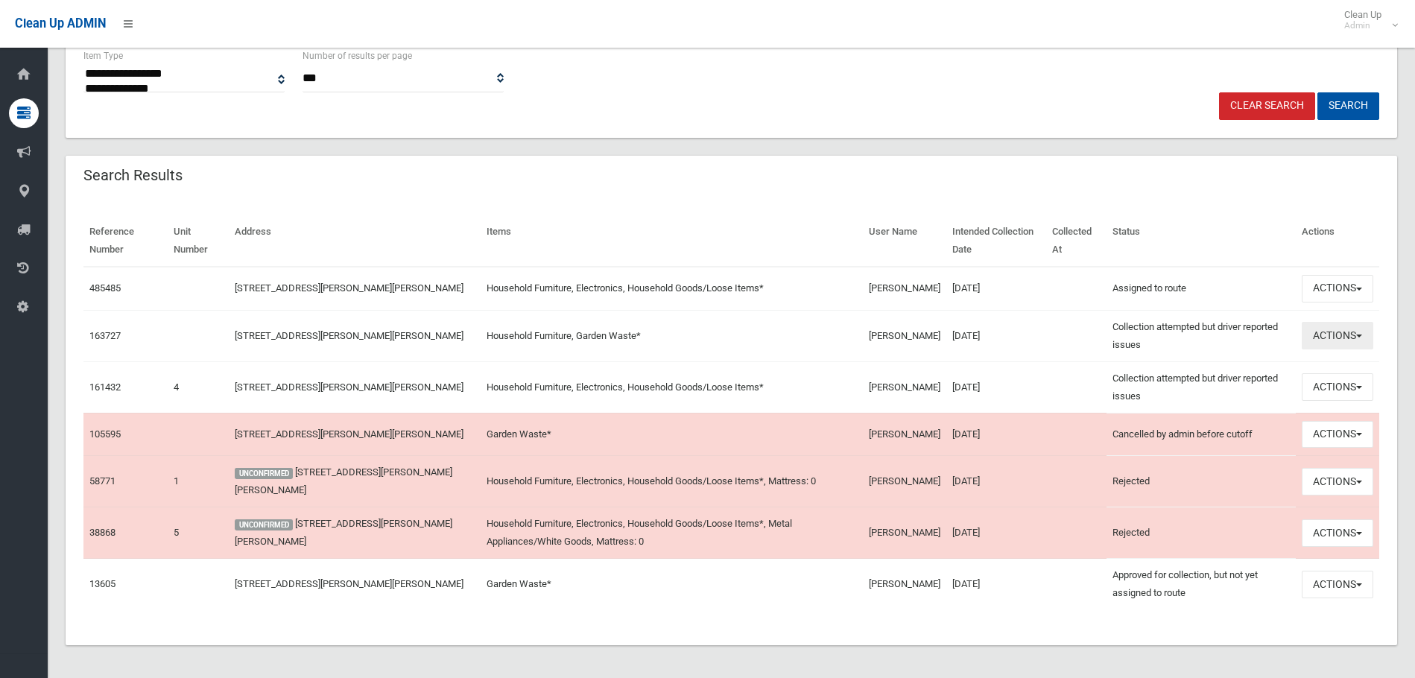
click at [1342, 340] on button "Actions" at bounding box center [1338, 336] width 72 height 28
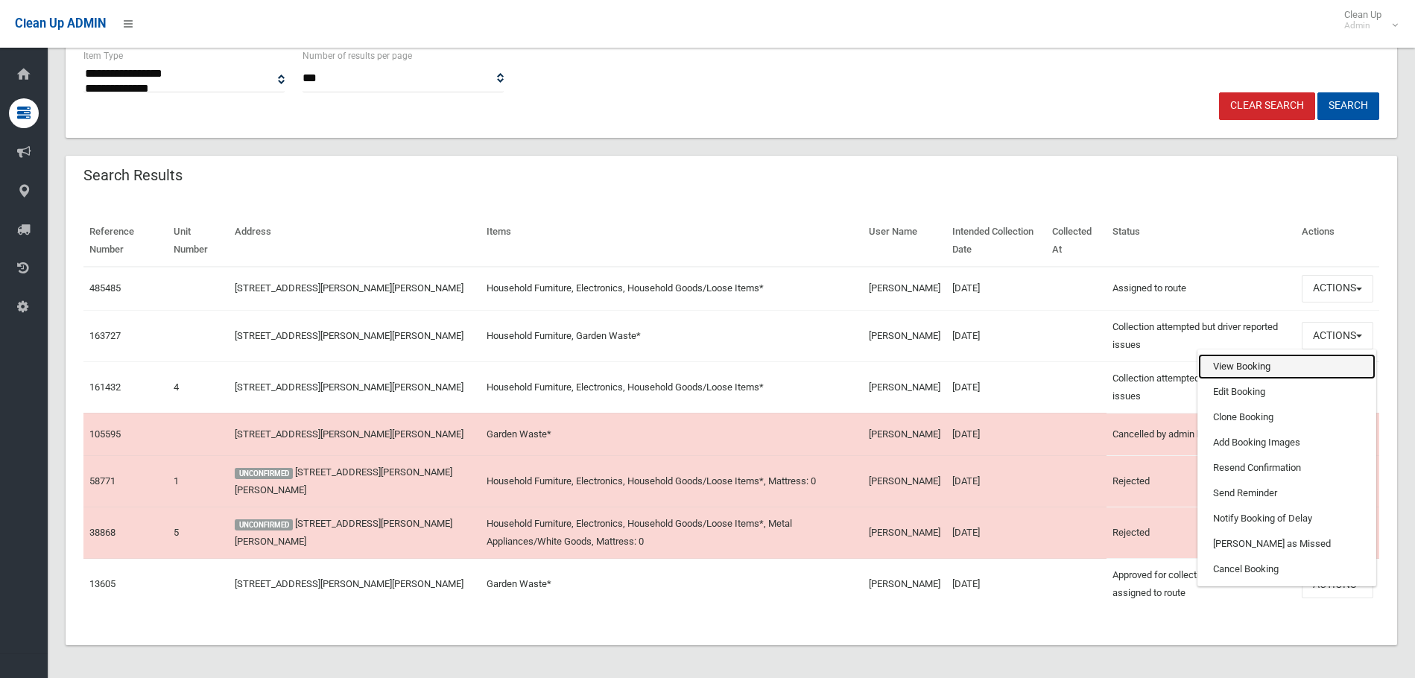
click at [1268, 377] on link "View Booking" at bounding box center [1286, 366] width 177 height 25
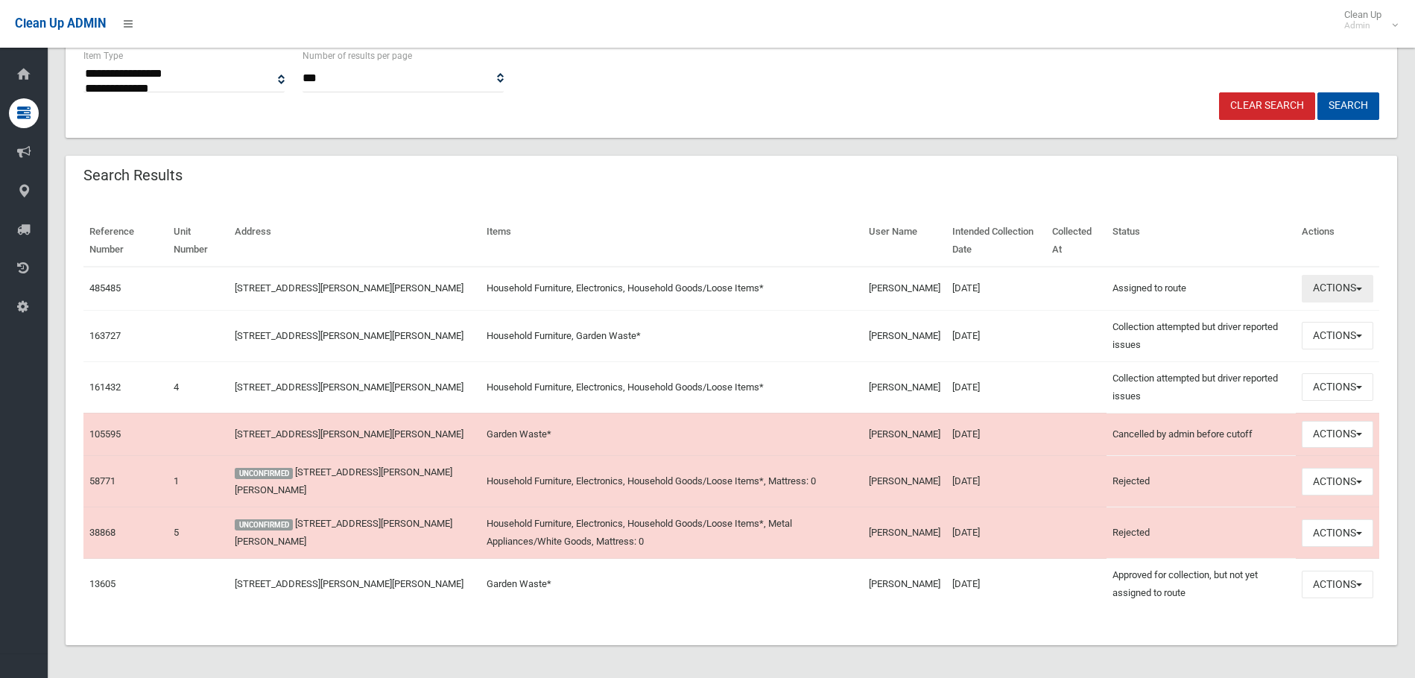
click at [1331, 294] on button "Actions" at bounding box center [1338, 289] width 72 height 28
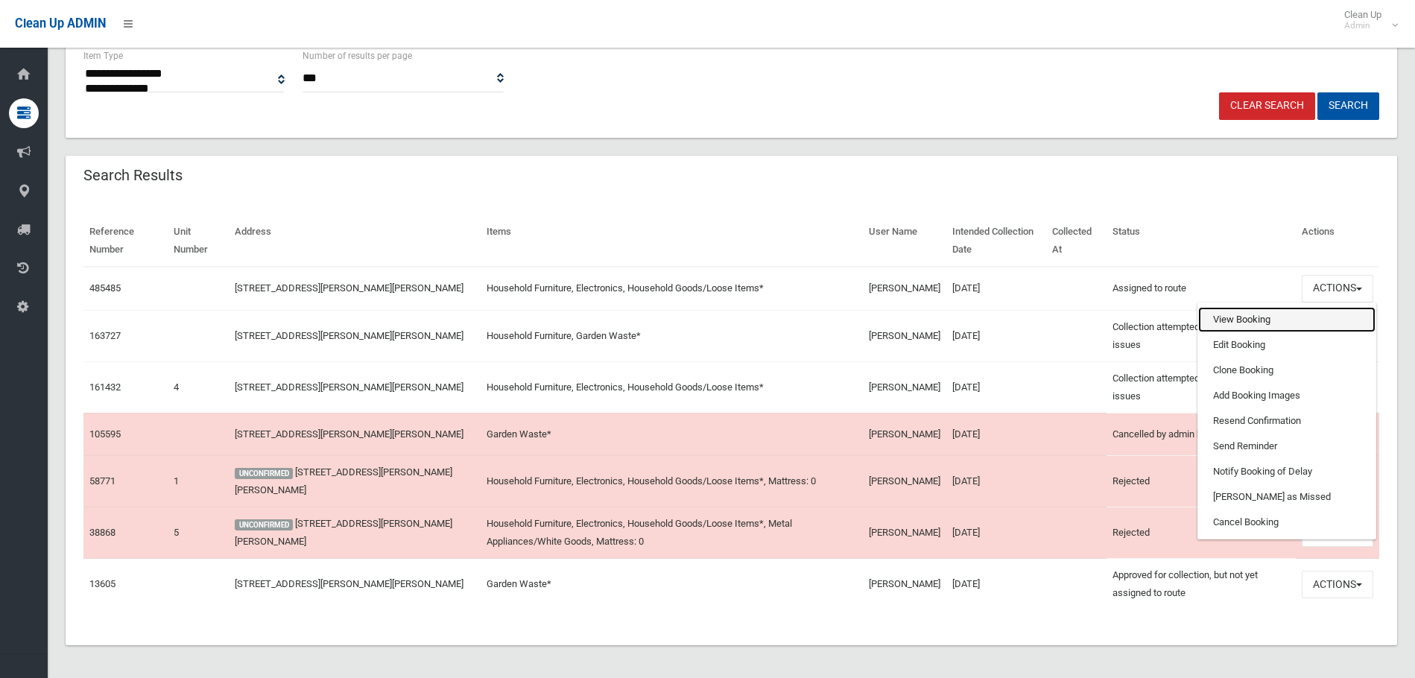
click at [1236, 332] on link "View Booking" at bounding box center [1286, 319] width 177 height 25
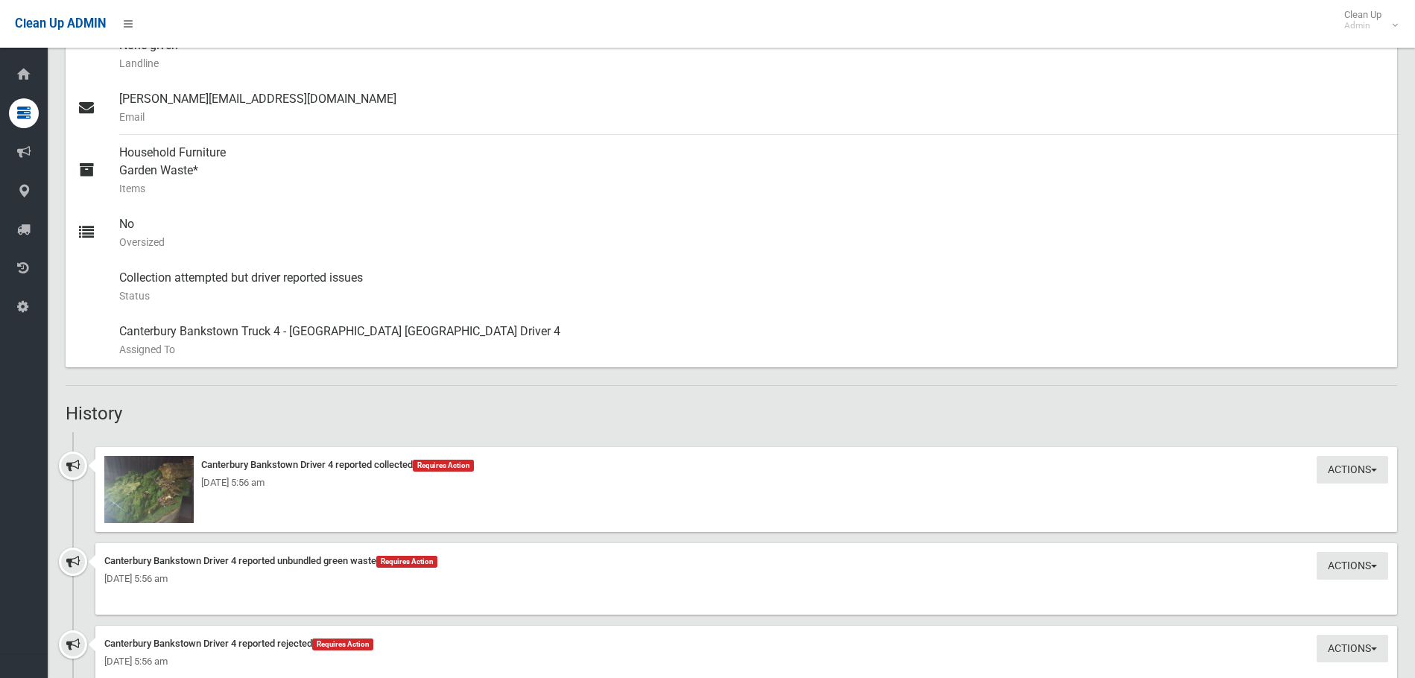
scroll to position [651, 0]
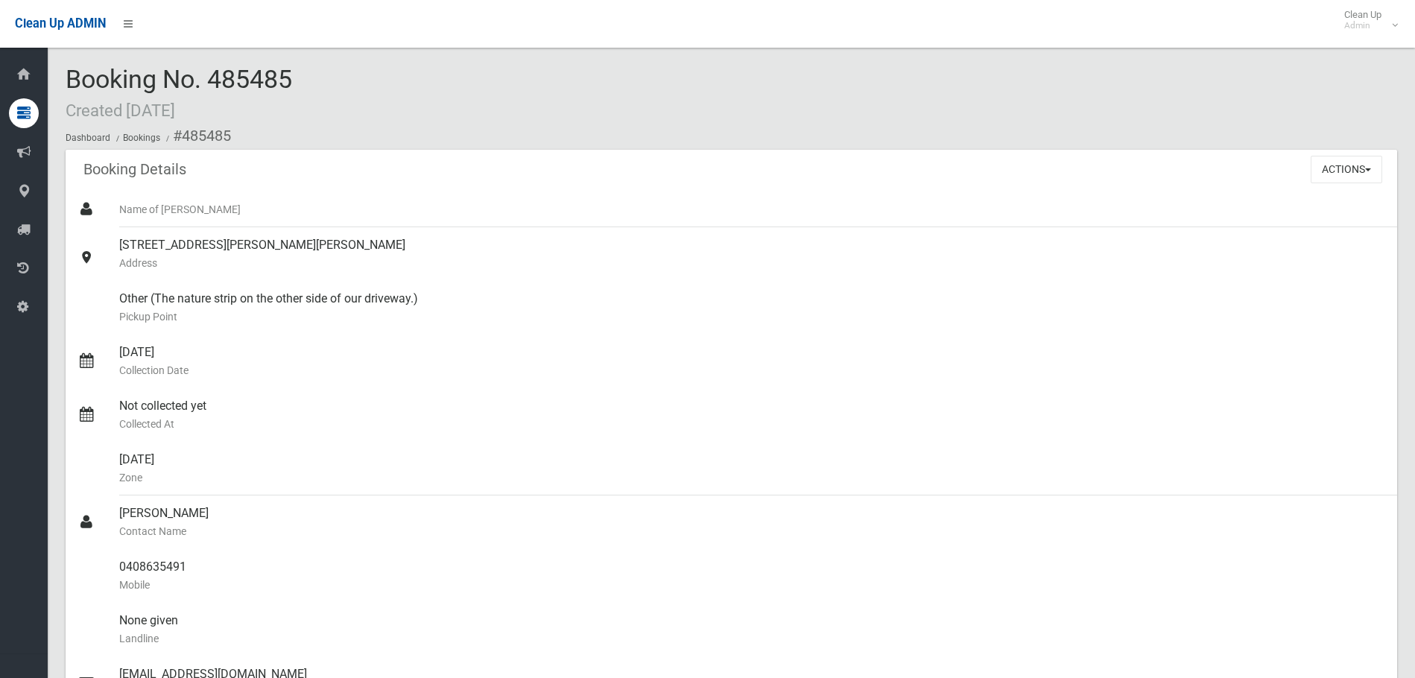
drag, startPoint x: 318, startPoint y: 78, endPoint x: 207, endPoint y: 69, distance: 111.5
click at [207, 69] on div "Booking No. 485485 Created 15/09/2025 Dashboard Bookings #485485" at bounding box center [732, 108] width 1332 height 84
copy span "485485"
drag, startPoint x: 271, startPoint y: 70, endPoint x: 1333, endPoint y: 183, distance: 1067.9
click at [1333, 183] on div "Actions View Booking Edit Booking Clone Booking Add Booking Images Resend Confi…" at bounding box center [1354, 169] width 86 height 39
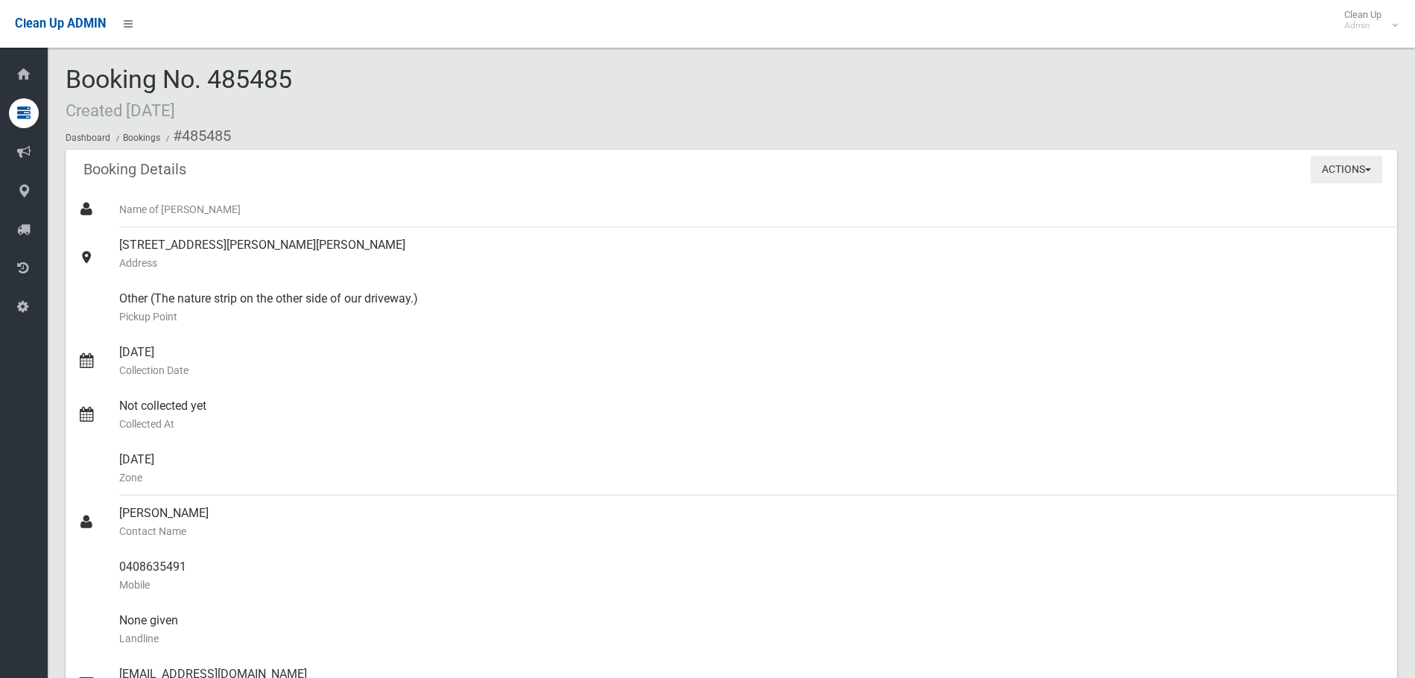
click at [1370, 169] on span "button" at bounding box center [1368, 169] width 6 height 3
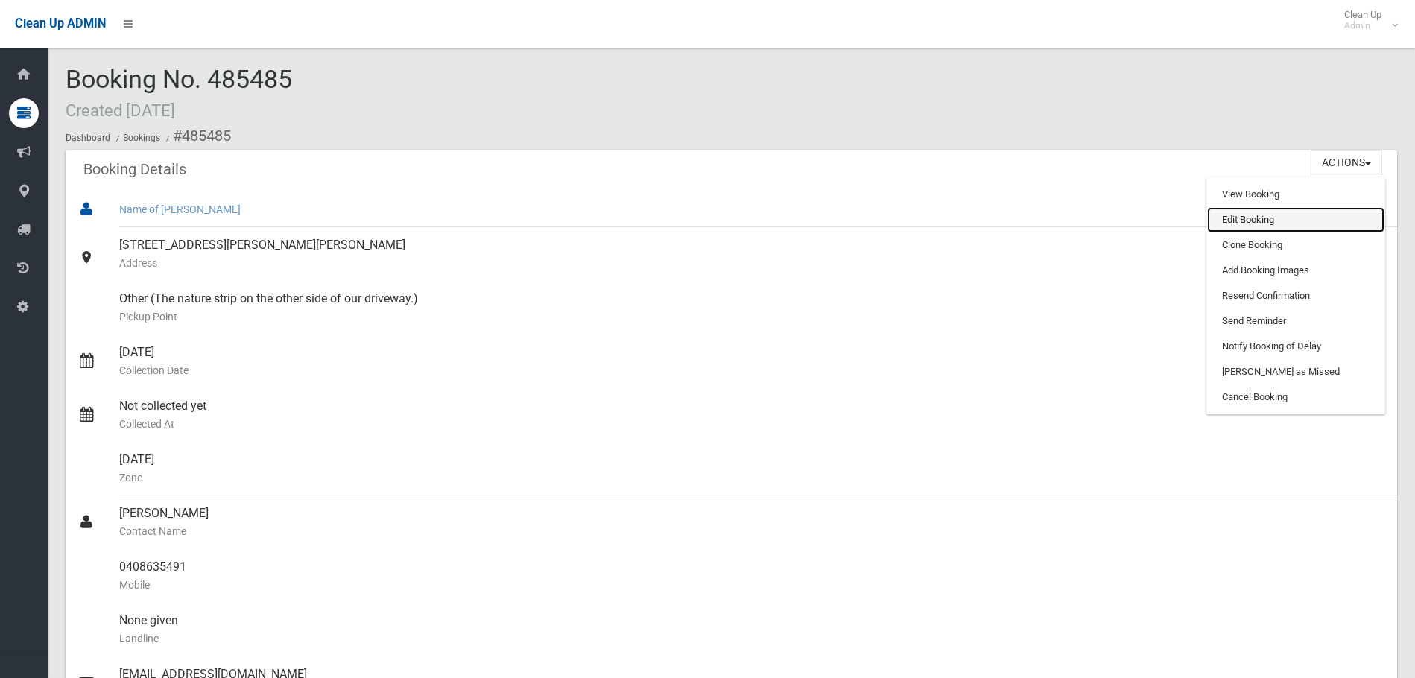
click at [1282, 217] on link "Edit Booking" at bounding box center [1295, 219] width 177 height 25
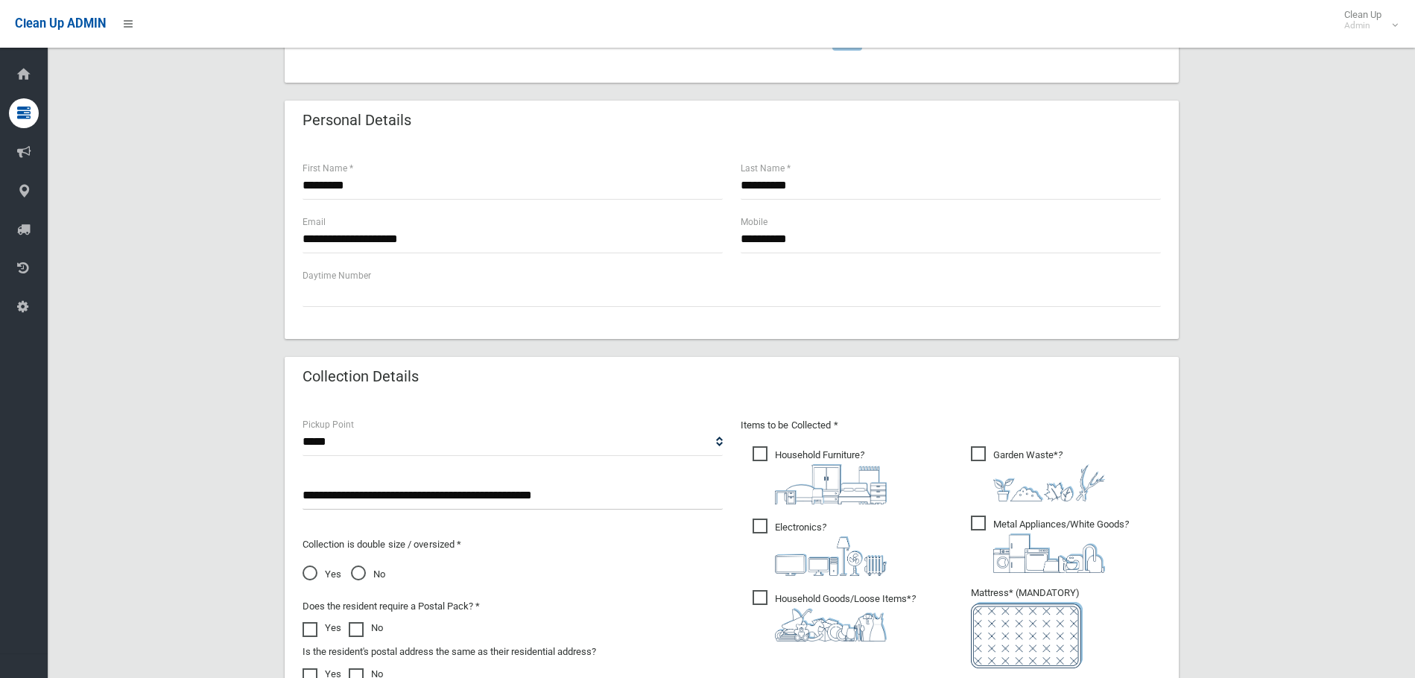
scroll to position [789, 0]
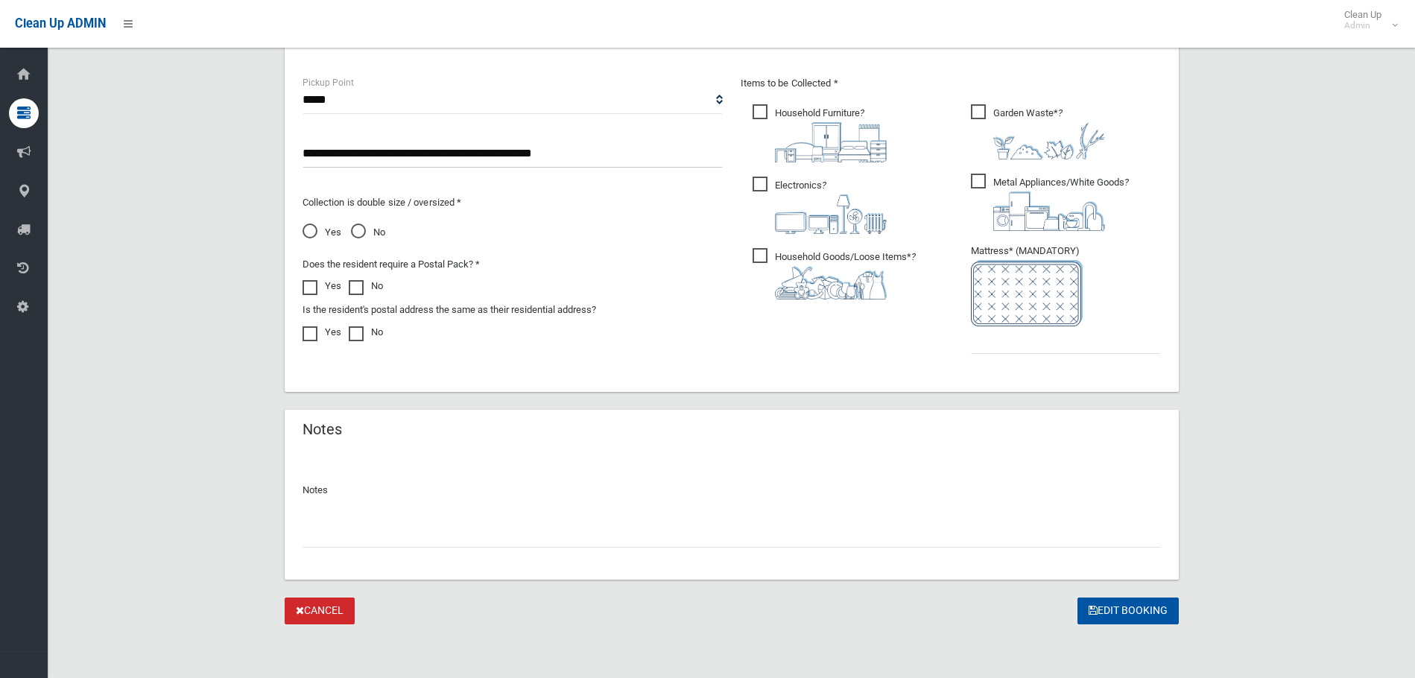
click at [408, 520] on input "text" at bounding box center [732, 534] width 858 height 28
paste input "********"
type input "**********"
click at [1015, 326] on input "text" at bounding box center [1066, 340] width 190 height 28
type input "*"
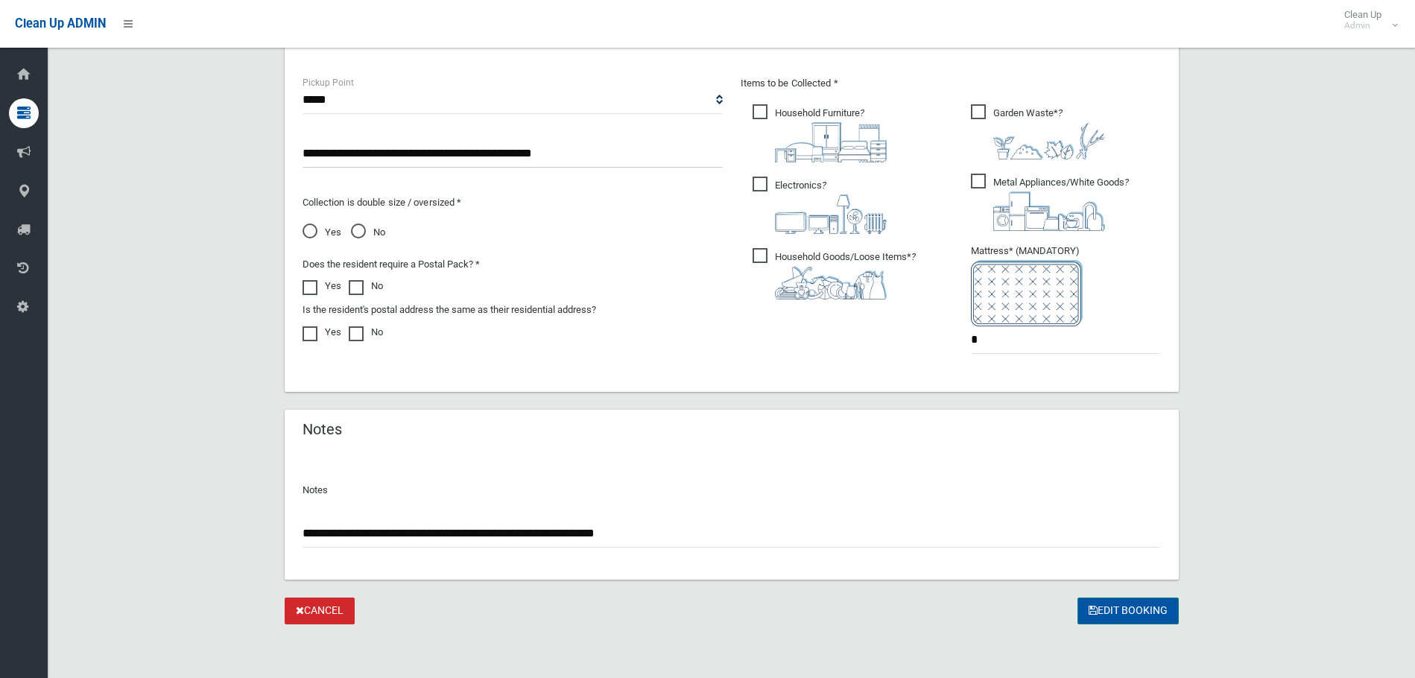
click at [1116, 615] on button "Edit Booking" at bounding box center [1128, 612] width 101 height 28
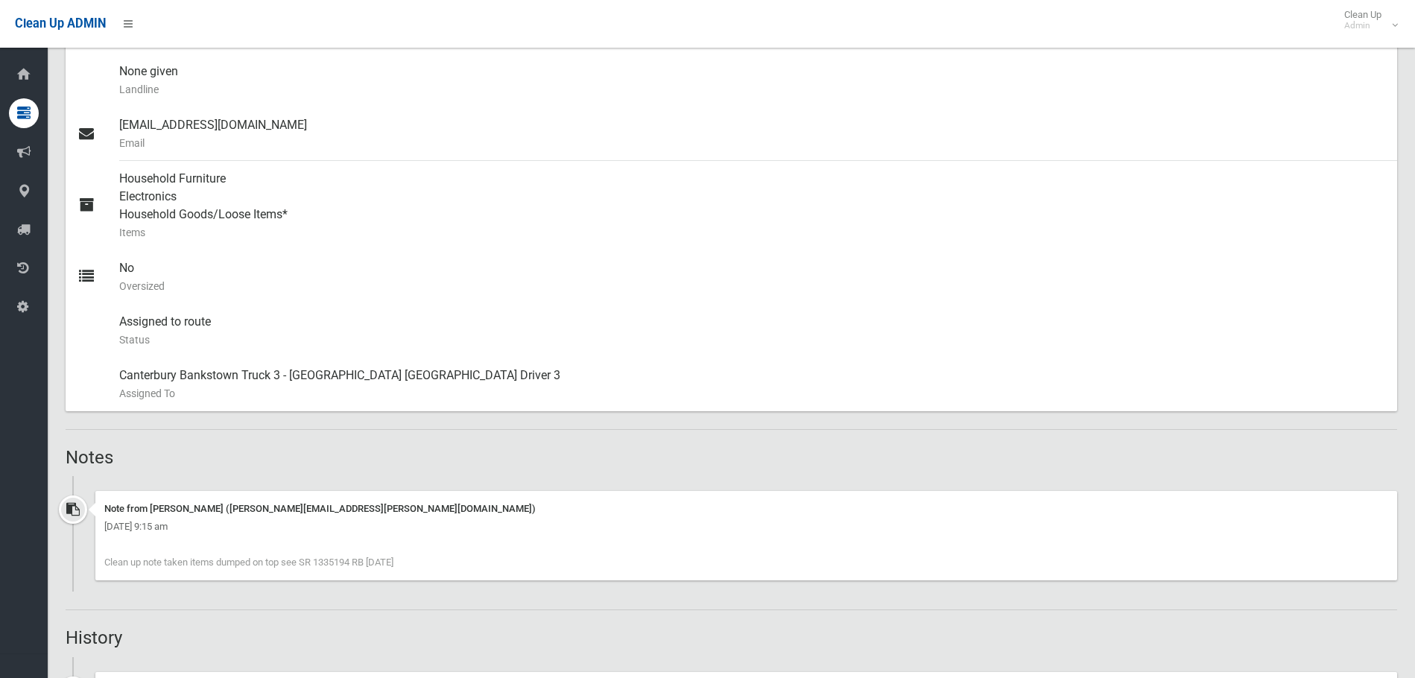
scroll to position [671, 0]
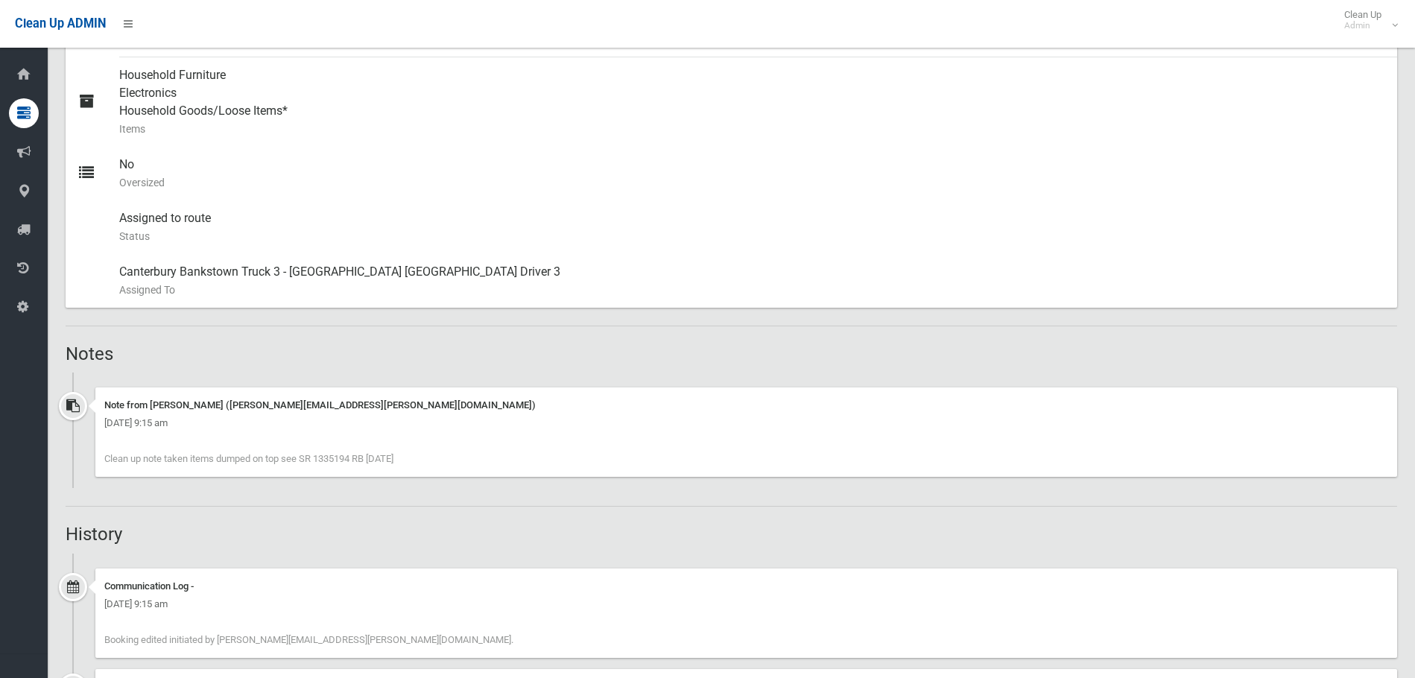
click at [191, 466] on div "Note from [PERSON_NAME] ([PERSON_NAME][EMAIL_ADDRESS][PERSON_NAME][DOMAIN_NAME]…" at bounding box center [746, 431] width 1302 height 89
click at [178, 458] on span "Clean up note taken items dumped on top see SR 1335194 RB [DATE]" at bounding box center [248, 458] width 289 height 11
click at [151, 457] on span "Clean up note taken items dumped on top see SR 1335194 RB [DATE]" at bounding box center [248, 458] width 289 height 11
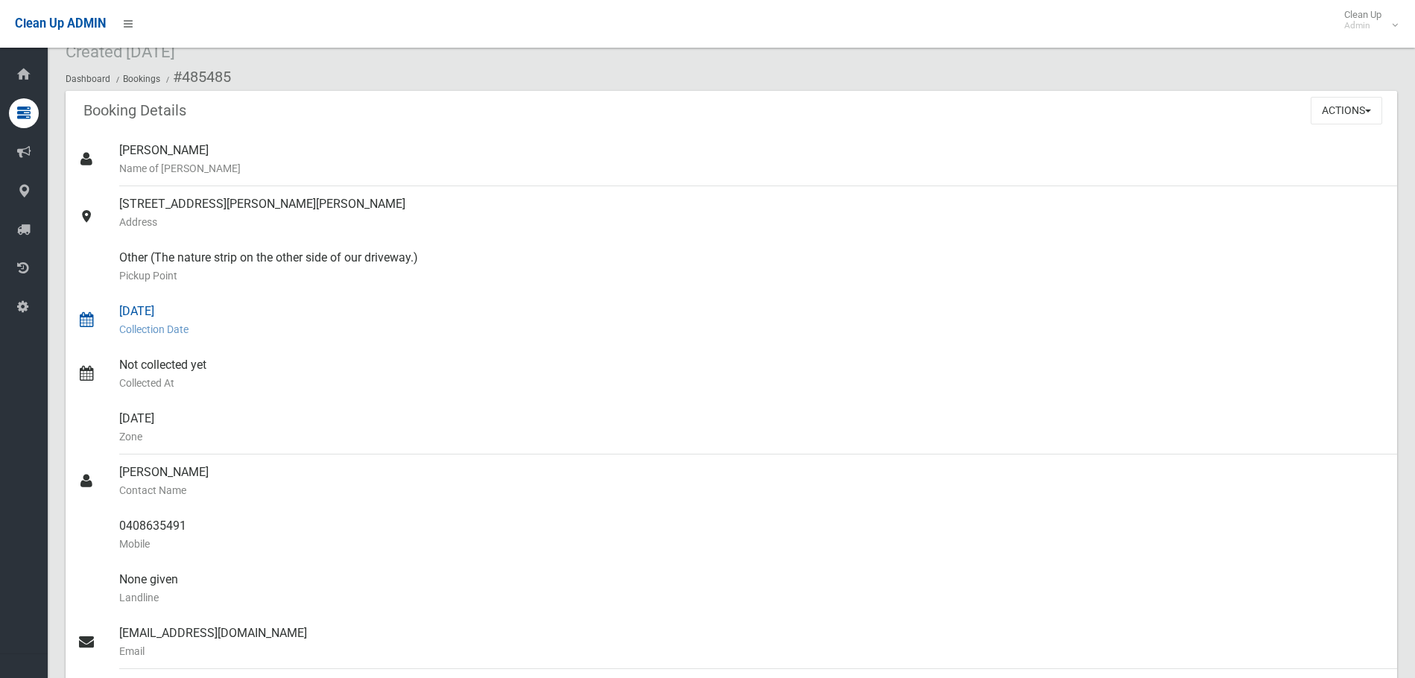
scroll to position [0, 0]
